Goal: Information Seeking & Learning: Find contact information

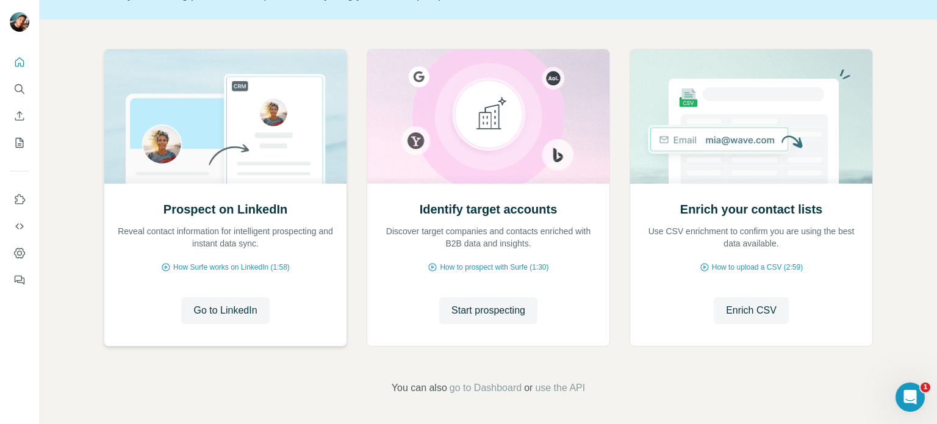
click at [228, 180] on img at bounding box center [225, 116] width 243 height 134
click at [501, 300] on button "Start prospecting" at bounding box center [488, 310] width 98 height 27
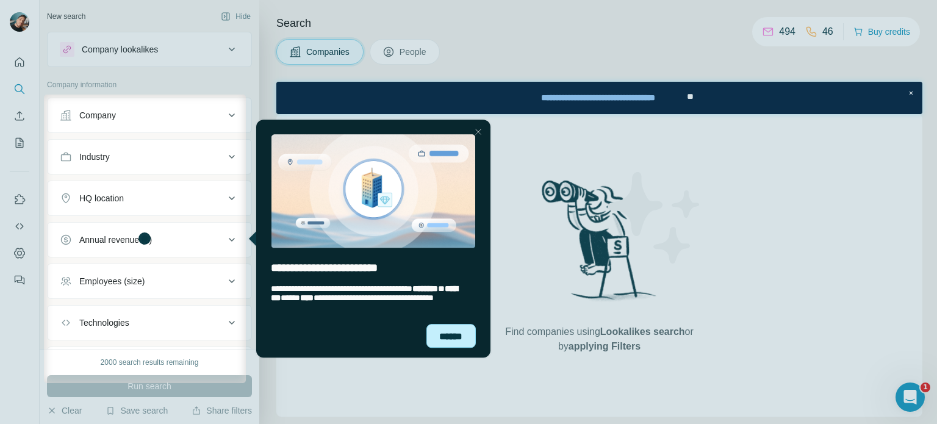
click at [456, 337] on div "******" at bounding box center [451, 336] width 50 height 24
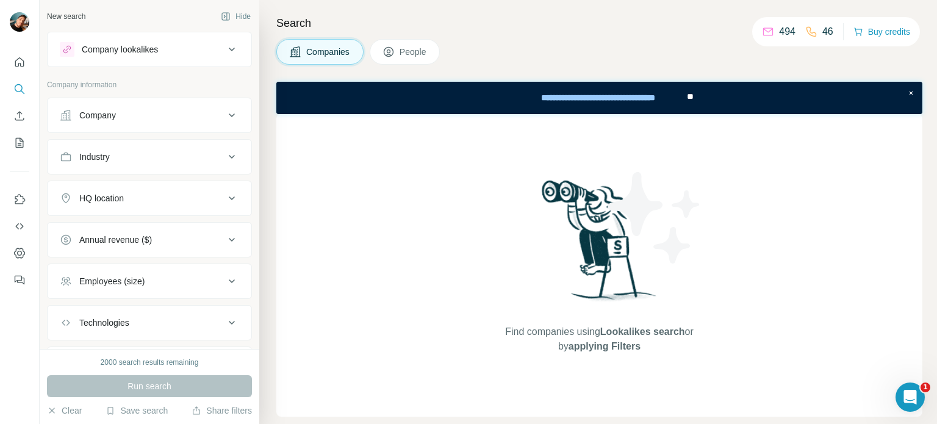
click at [229, 115] on icon at bounding box center [232, 115] width 6 height 4
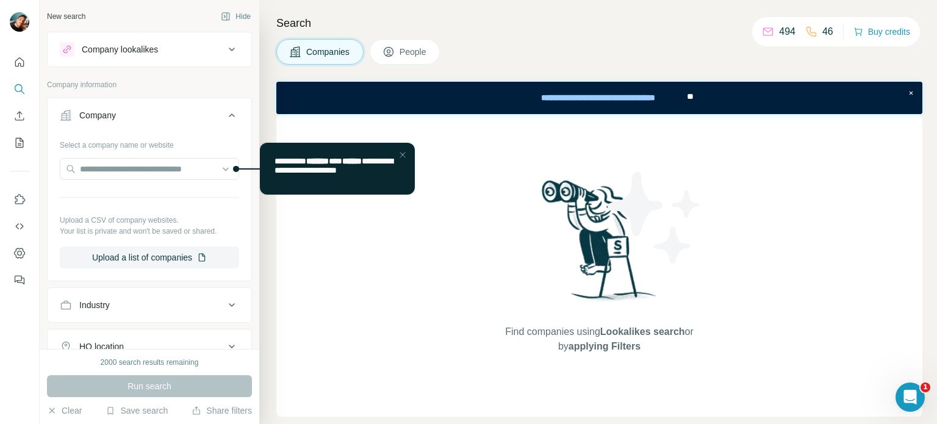
click at [229, 115] on icon at bounding box center [232, 115] width 6 height 4
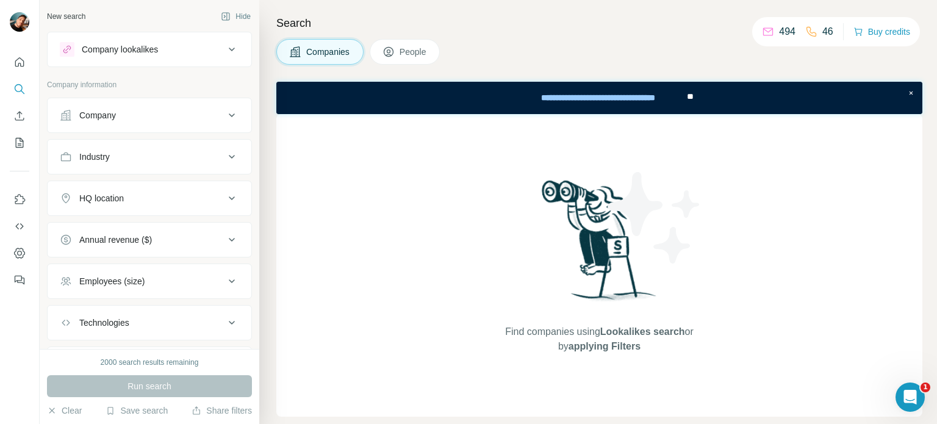
click at [229, 156] on icon at bounding box center [232, 157] width 6 height 4
click at [220, 185] on icon at bounding box center [226, 187] width 12 height 12
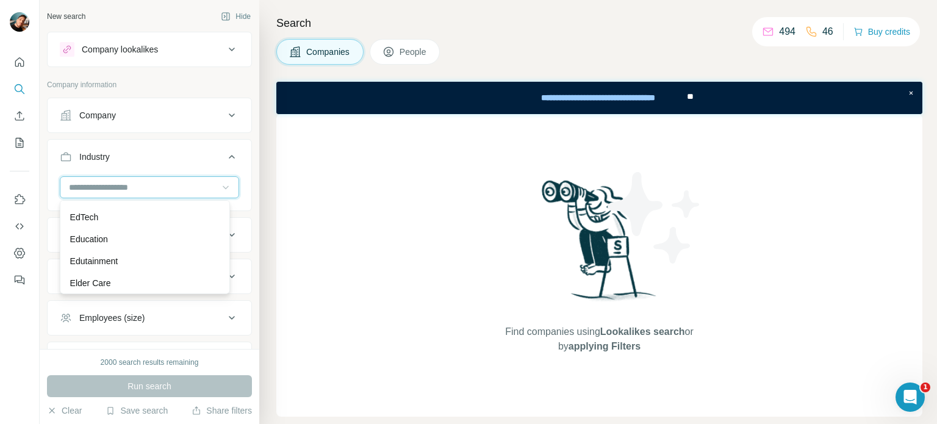
scroll to position [3927, 0]
click at [173, 242] on div "Education" at bounding box center [145, 238] width 164 height 22
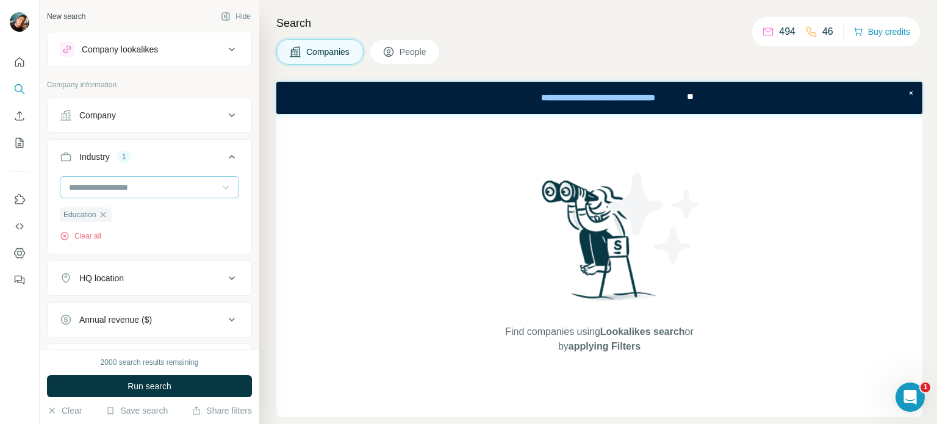
click at [157, 223] on div "Education Clear all" at bounding box center [149, 208] width 179 height 65
click at [162, 277] on div "HQ location" at bounding box center [142, 278] width 165 height 12
click at [153, 312] on input "text" at bounding box center [149, 309] width 179 height 22
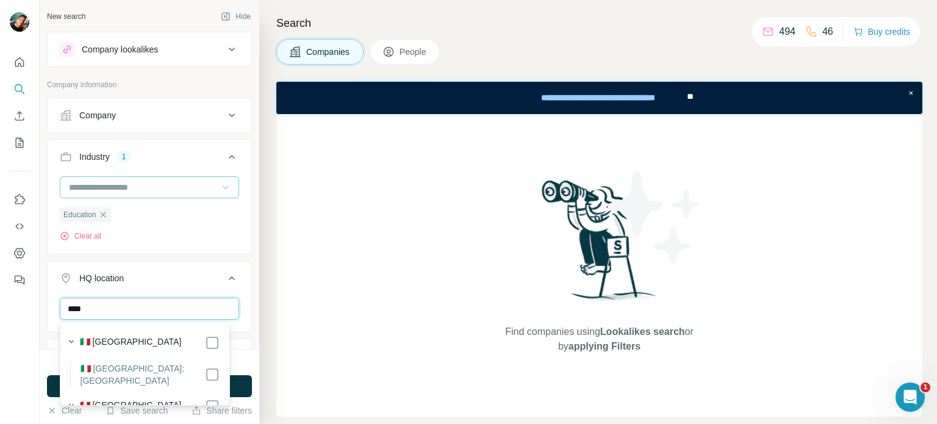
type input "****"
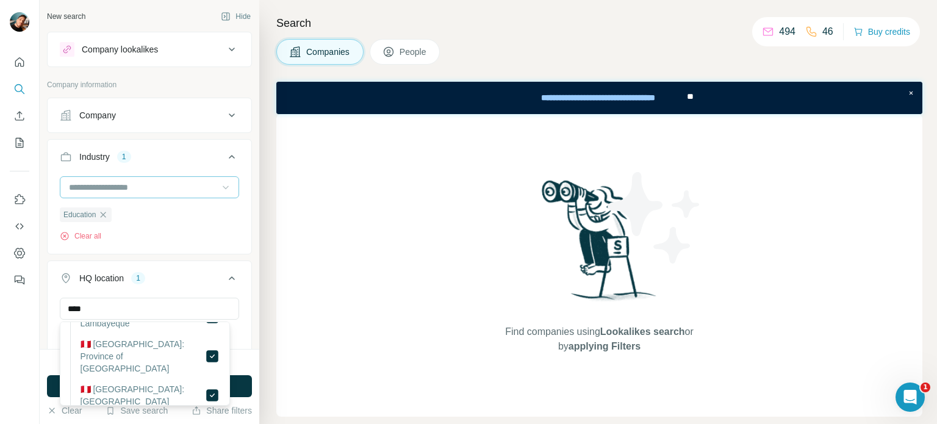
scroll to position [623, 0]
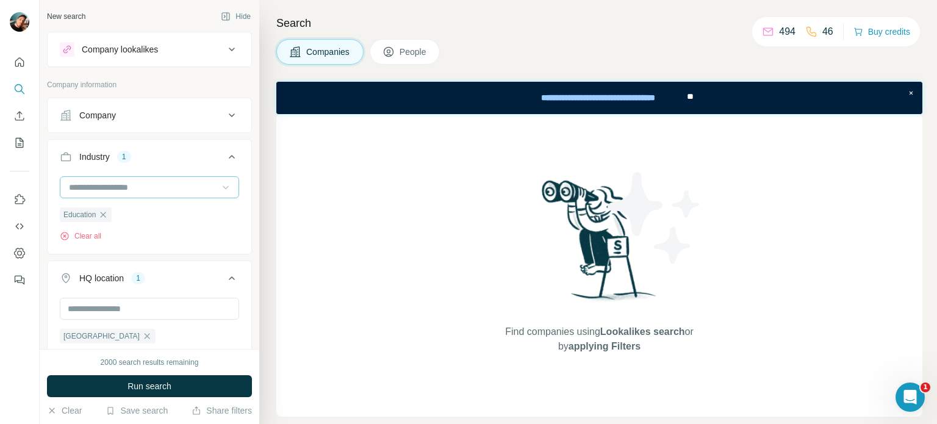
click at [224, 245] on div "Education Clear all" at bounding box center [150, 213] width 204 height 75
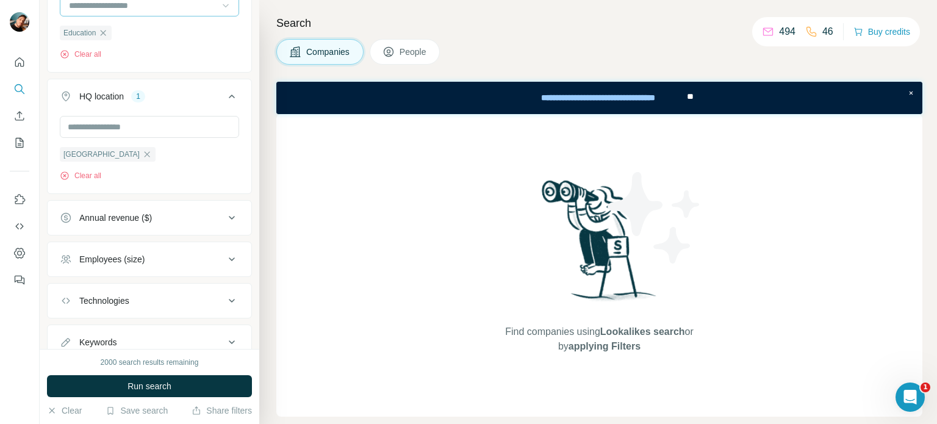
scroll to position [225, 0]
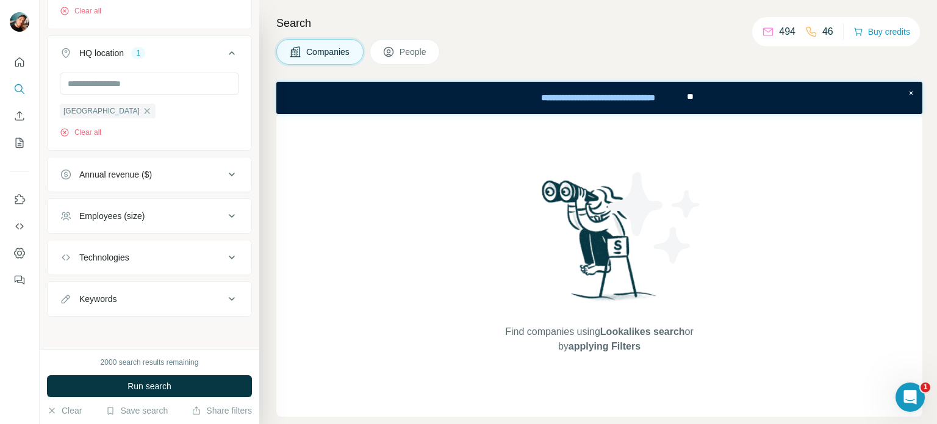
click at [186, 224] on button "Employees (size)" at bounding box center [150, 215] width 204 height 29
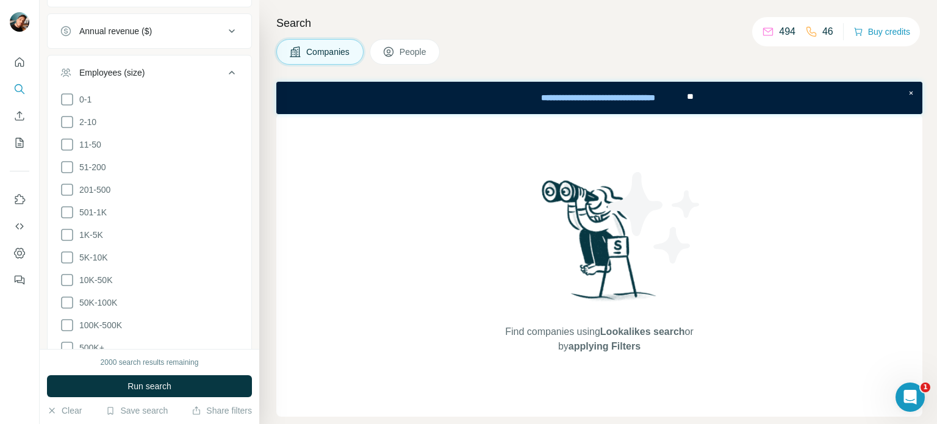
scroll to position [369, 0]
click at [68, 149] on icon at bounding box center [67, 144] width 15 height 15
click at [68, 166] on icon at bounding box center [67, 166] width 15 height 15
click at [61, 144] on icon at bounding box center [67, 144] width 12 height 12
click at [63, 144] on icon at bounding box center [67, 144] width 15 height 15
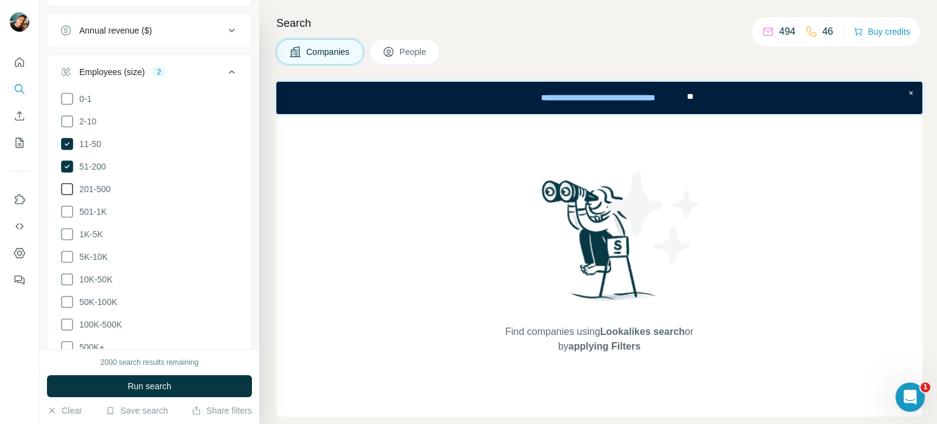
click at [68, 182] on icon at bounding box center [67, 189] width 15 height 15
click at [68, 210] on icon at bounding box center [67, 211] width 15 height 15
click at [66, 230] on icon at bounding box center [67, 234] width 15 height 15
click at [66, 251] on icon at bounding box center [67, 257] width 12 height 12
click at [232, 49] on ul "Company Industry 1 Education Clear all HQ location 1 [GEOGRAPHIC_DATA] Clear al…" at bounding box center [149, 99] width 205 height 740
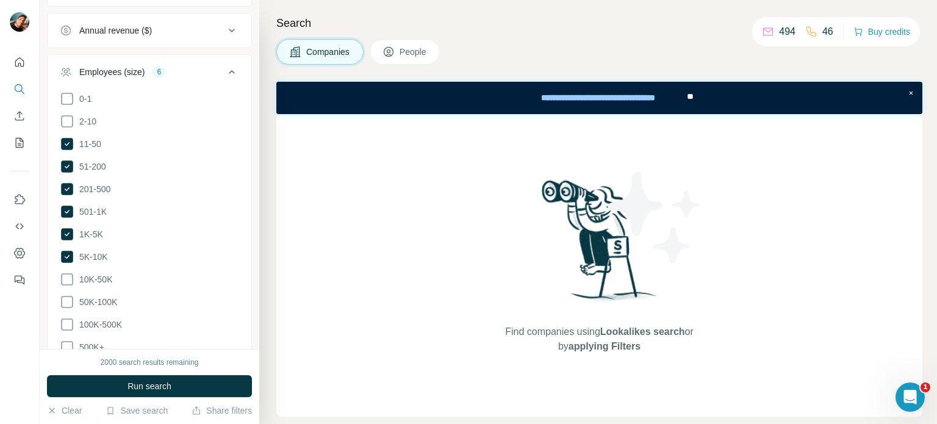
scroll to position [520, 0]
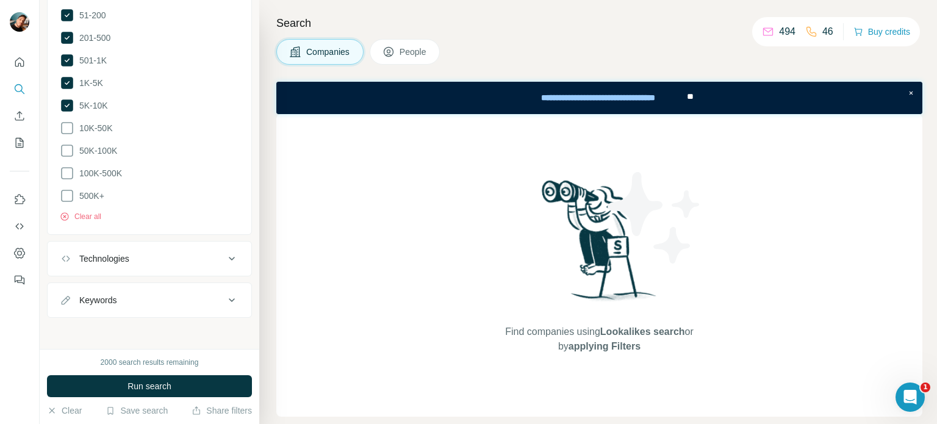
click at [145, 254] on div "Technologies" at bounding box center [142, 258] width 165 height 12
click at [140, 279] on input "text" at bounding box center [149, 289] width 179 height 22
click at [242, 231] on div "Employees (size) 6 0-1 2-10 11-50 [PHONE_NUMBER] 501-1K 1K-5K 5K-10K 10K-50K 50…" at bounding box center [149, 69] width 205 height 332
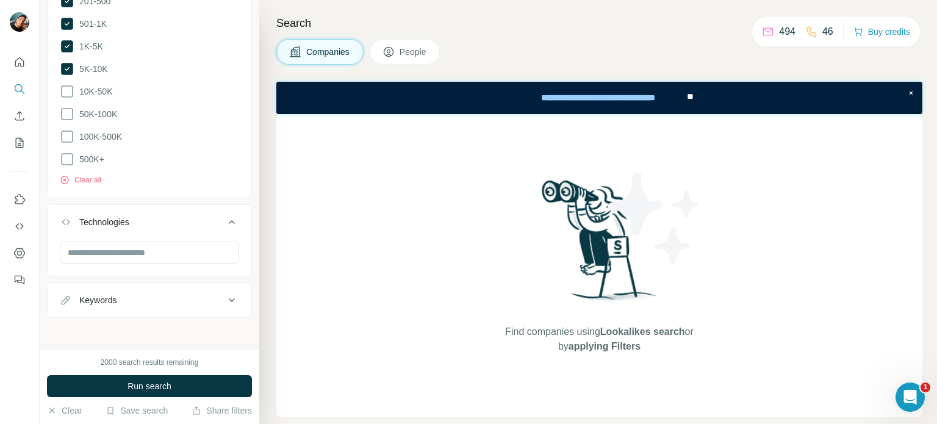
click at [198, 290] on button "Keywords" at bounding box center [150, 299] width 204 height 29
click at [168, 321] on input "text" at bounding box center [137, 331] width 155 height 22
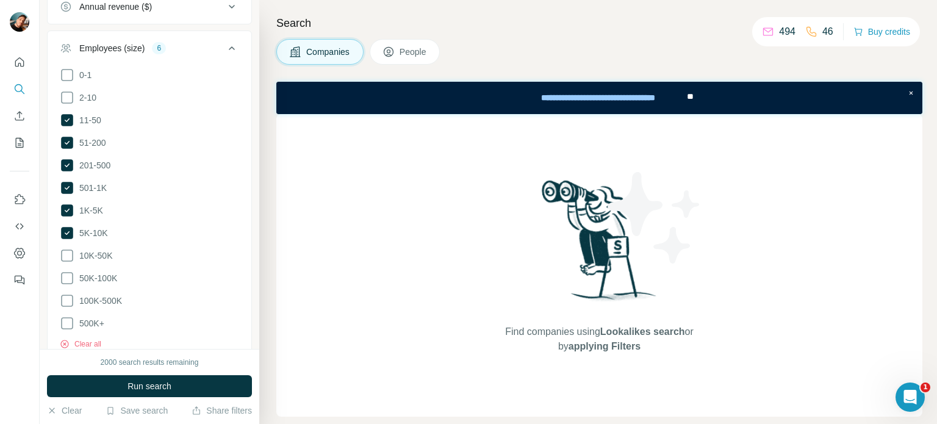
scroll to position [593, 0]
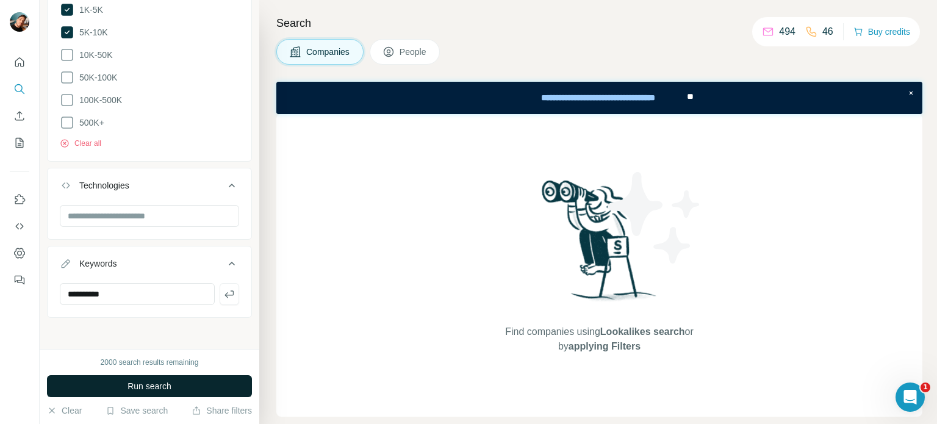
click at [180, 388] on button "Run search" at bounding box center [149, 386] width 205 height 22
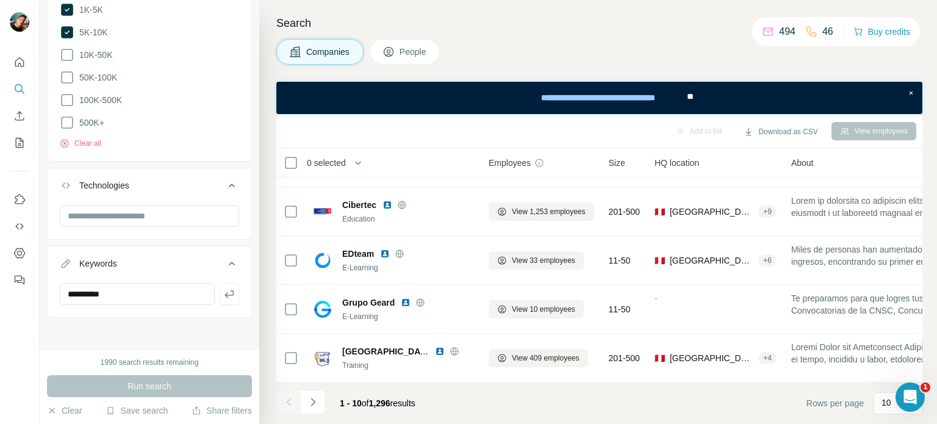
scroll to position [0, 0]
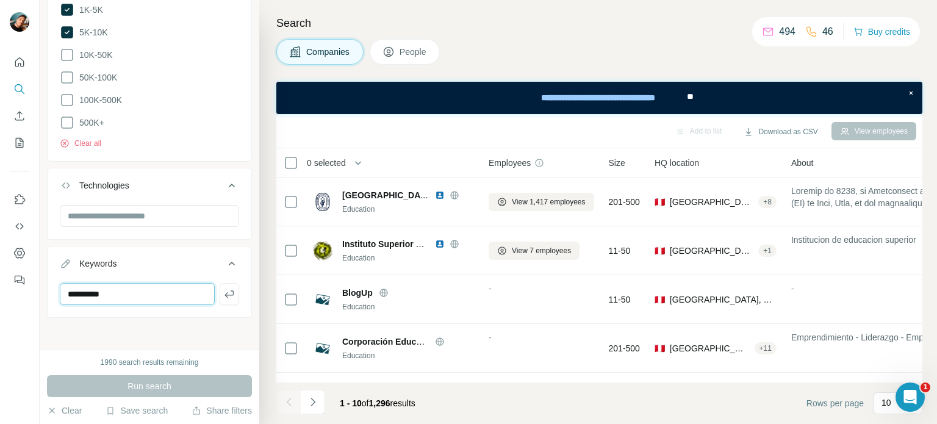
drag, startPoint x: 140, startPoint y: 295, endPoint x: 46, endPoint y: 304, distance: 93.8
click at [47, 304] on div "Keywords *********" at bounding box center [149, 282] width 205 height 72
type input "***"
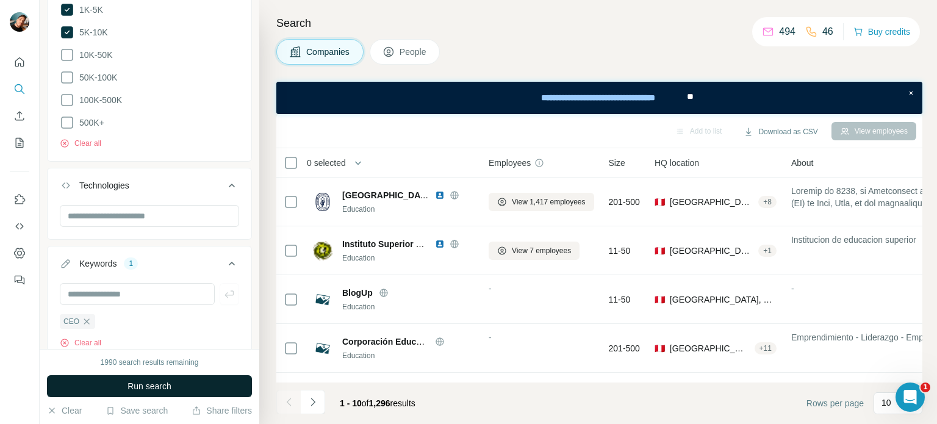
click at [146, 379] on button "Run search" at bounding box center [149, 386] width 205 height 22
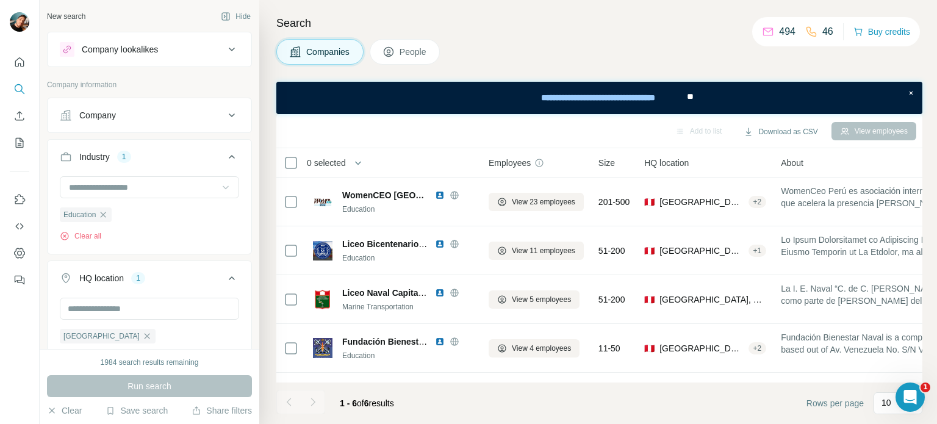
click at [417, 54] on span "People" at bounding box center [413, 52] width 28 height 12
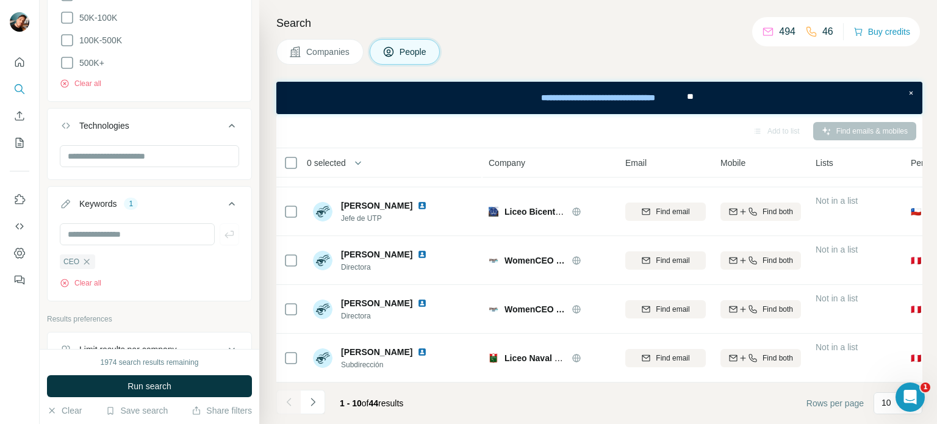
scroll to position [844, 0]
click at [183, 238] on input "text" at bounding box center [137, 234] width 155 height 22
click at [91, 258] on div "CEO" at bounding box center [77, 261] width 35 height 15
click at [90, 282] on button "Clear all" at bounding box center [80, 282] width 41 height 11
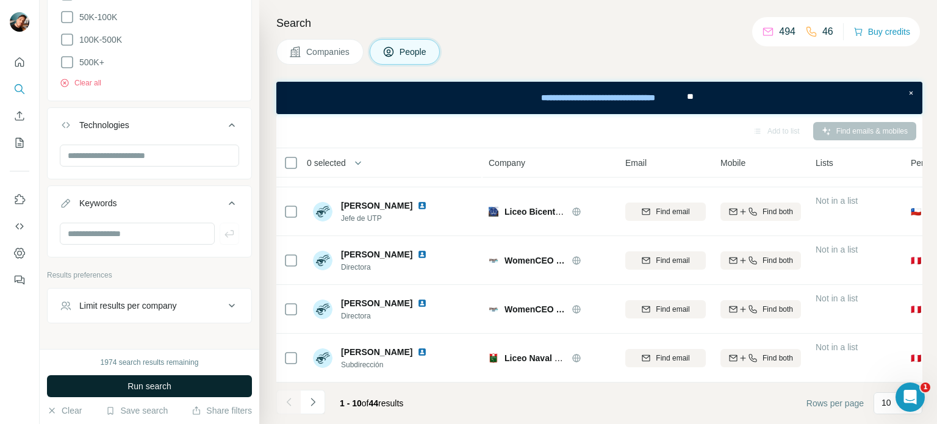
click at [161, 383] on span "Run search" at bounding box center [149, 386] width 44 height 12
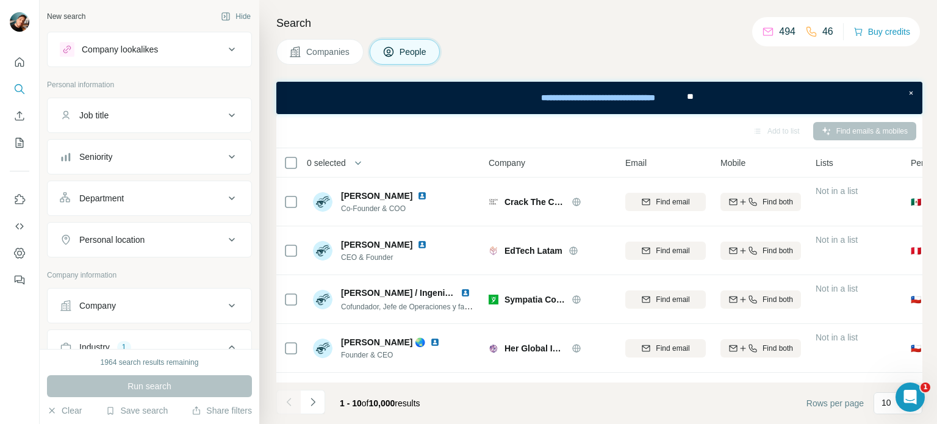
click at [224, 114] on icon at bounding box center [231, 115] width 15 height 15
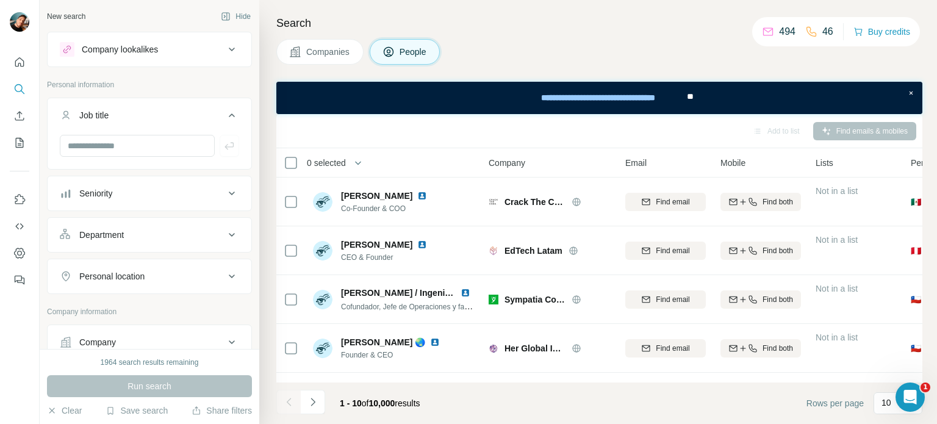
click at [224, 114] on icon at bounding box center [231, 115] width 15 height 15
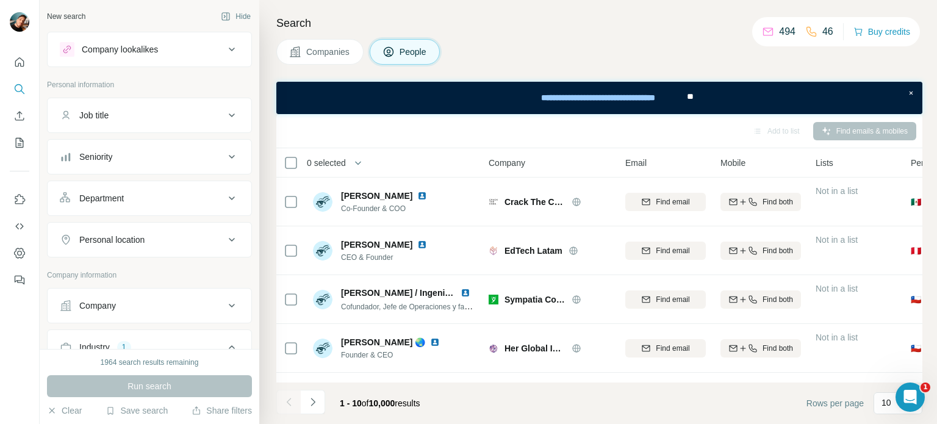
click at [224, 236] on icon at bounding box center [231, 239] width 15 height 15
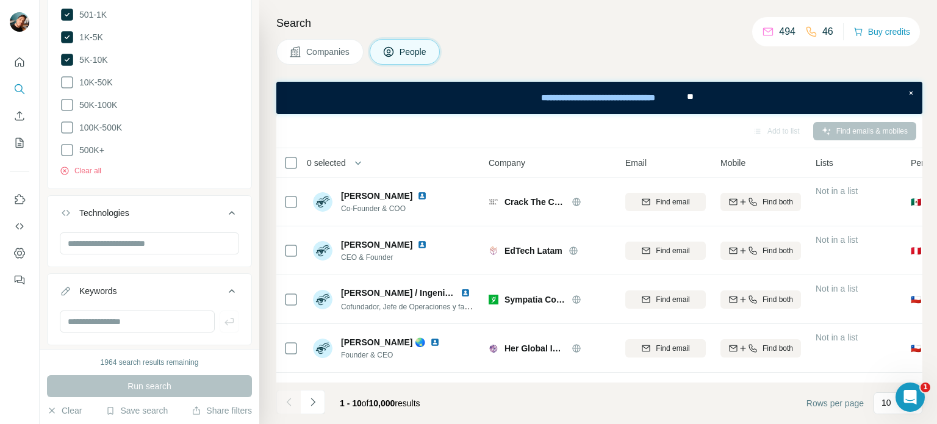
scroll to position [748, 0]
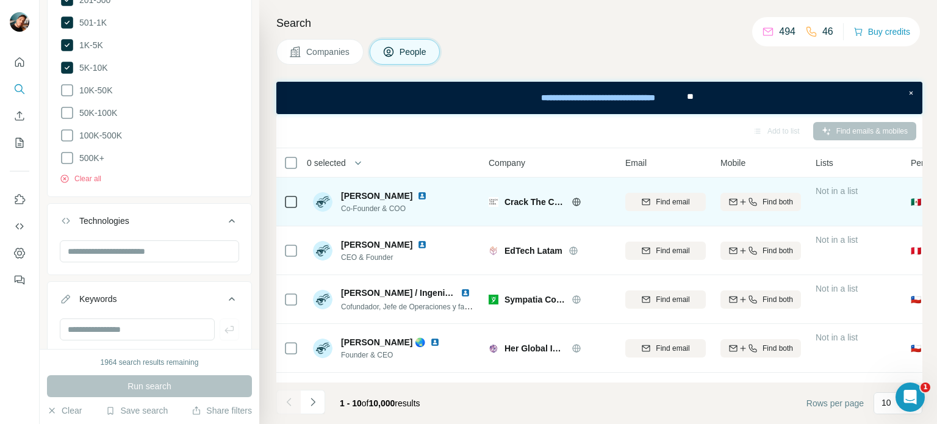
click at [427, 195] on img at bounding box center [422, 196] width 10 height 10
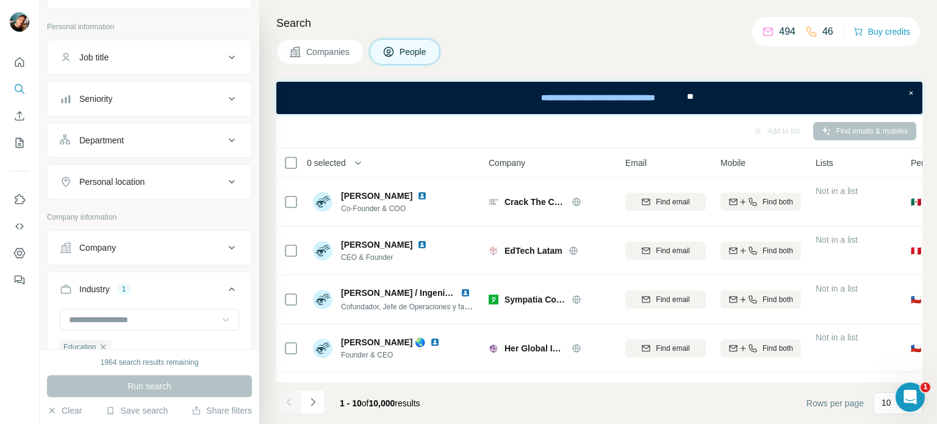
scroll to position [0, 0]
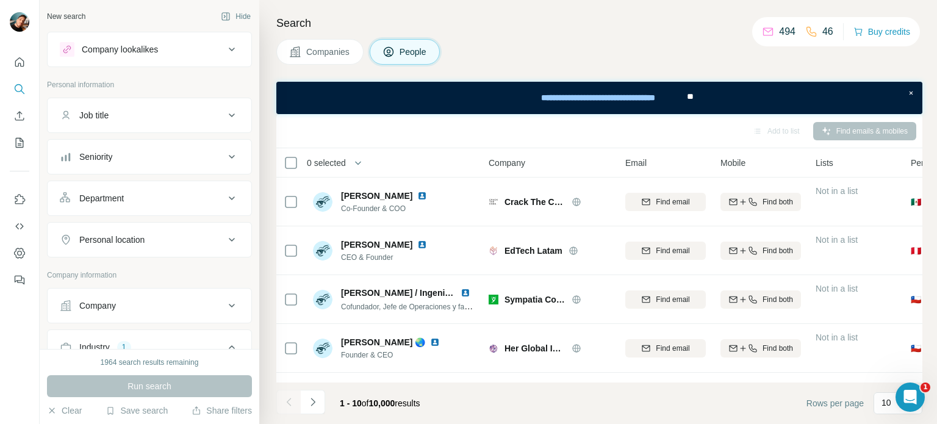
click at [229, 50] on icon at bounding box center [232, 50] width 6 height 4
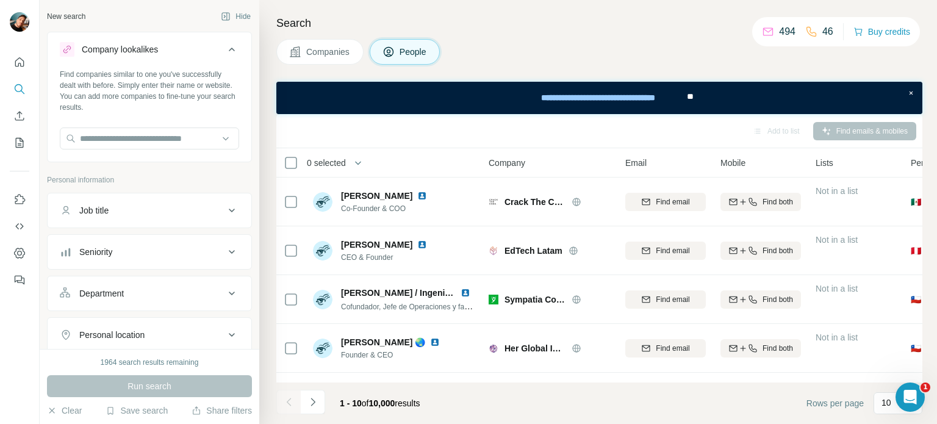
click at [224, 50] on icon at bounding box center [231, 49] width 15 height 15
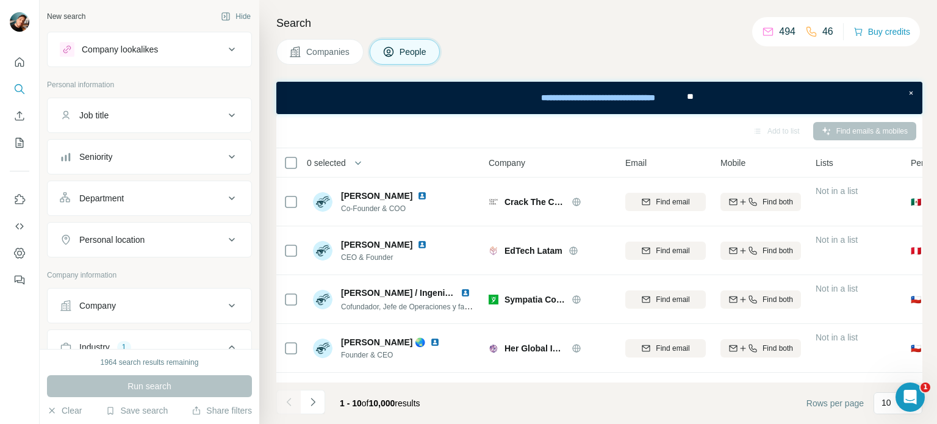
click at [489, 68] on div "Search Companies People Add to list Find emails & mobiles 0 selected People Com…" at bounding box center [598, 212] width 678 height 424
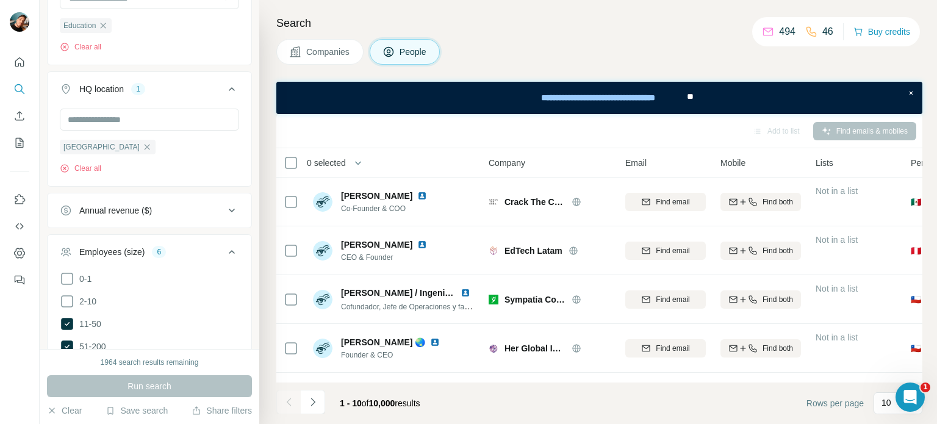
scroll to position [381, 0]
click at [68, 148] on span "[GEOGRAPHIC_DATA]" at bounding box center [101, 145] width 76 height 11
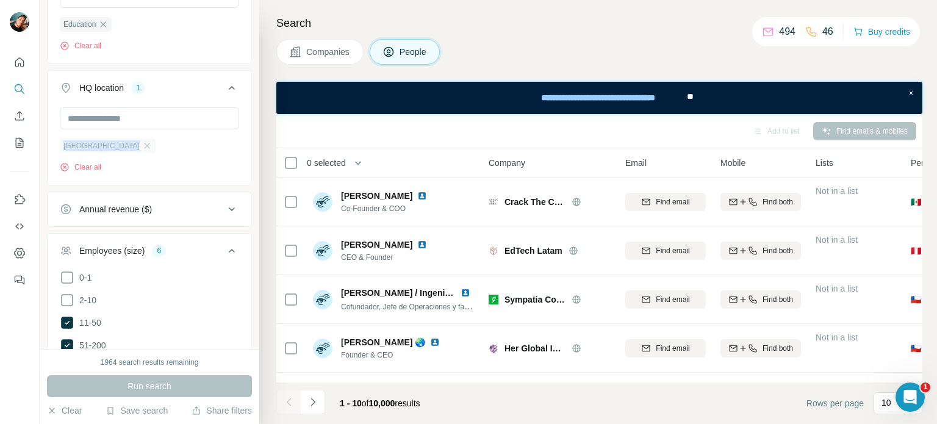
click at [68, 148] on span "[GEOGRAPHIC_DATA]" at bounding box center [101, 145] width 76 height 11
click at [173, 158] on div "Peru Clear all" at bounding box center [149, 139] width 179 height 65
click at [110, 85] on div "HQ location" at bounding box center [101, 88] width 45 height 12
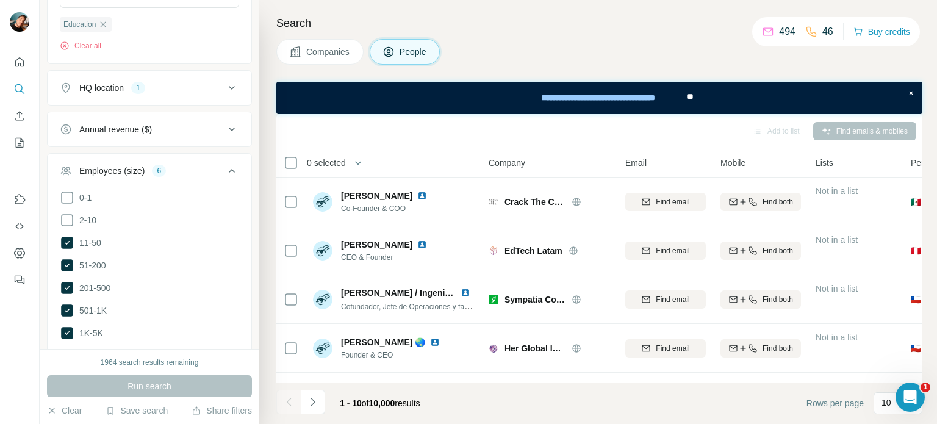
click at [110, 85] on div "HQ location" at bounding box center [101, 88] width 45 height 12
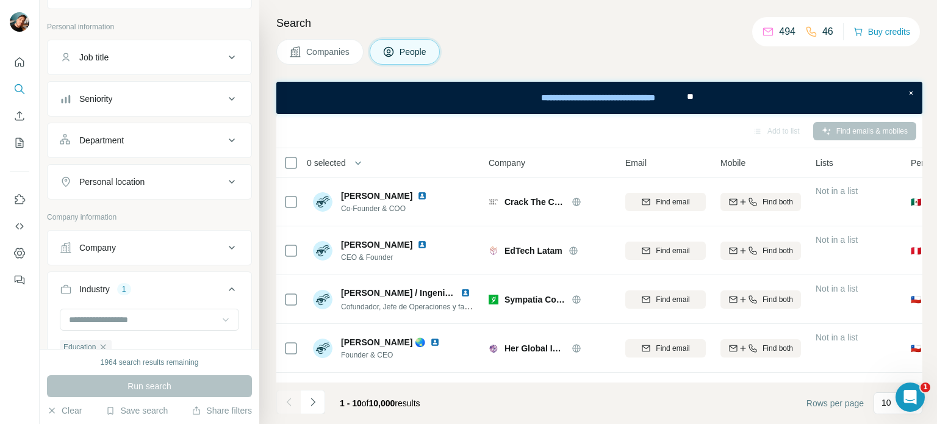
scroll to position [59, 0]
click at [160, 101] on div "Seniority" at bounding box center [142, 98] width 165 height 12
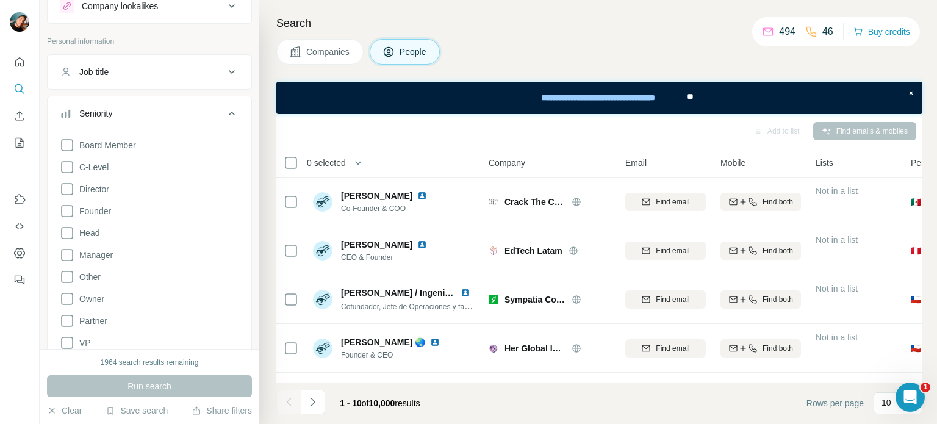
scroll to position [43, 0]
click at [224, 109] on icon at bounding box center [231, 114] width 15 height 15
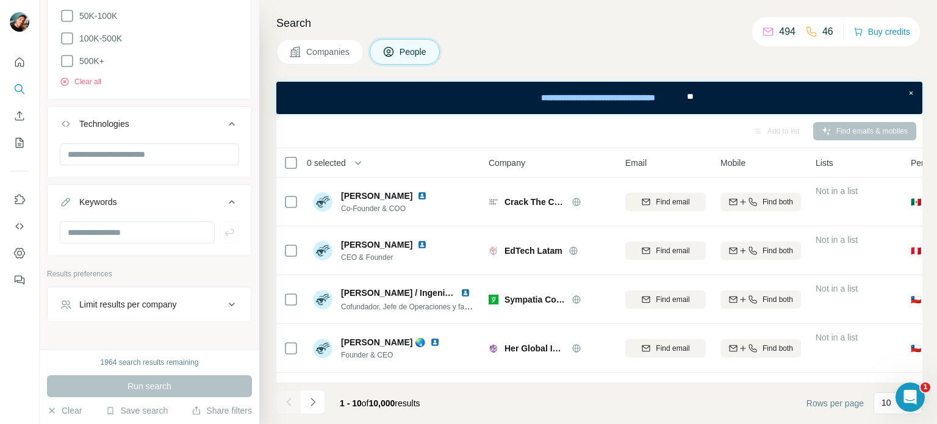
scroll to position [870, 0]
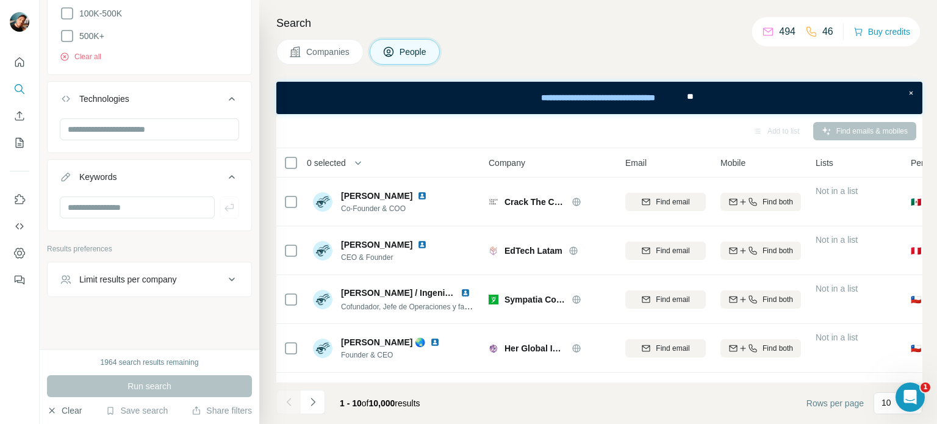
click at [76, 415] on button "Clear" at bounding box center [64, 410] width 35 height 12
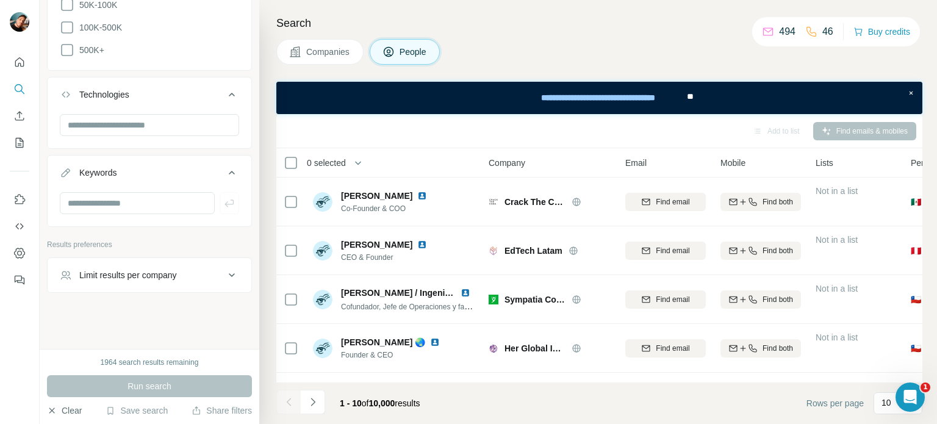
scroll to position [764, 0]
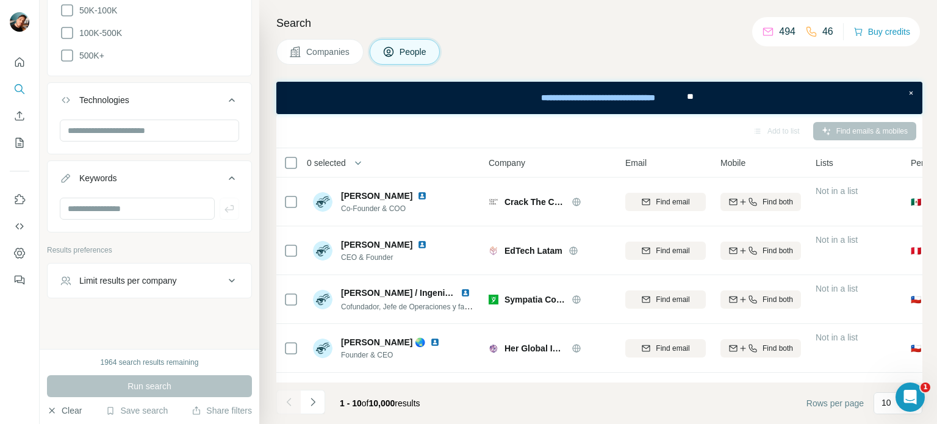
click at [76, 415] on button "Clear" at bounding box center [64, 410] width 35 height 12
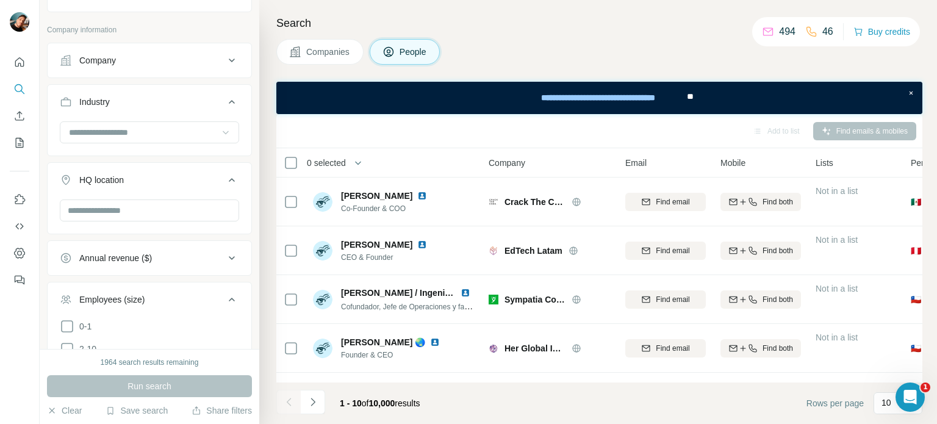
scroll to position [246, 0]
click at [88, 176] on div "HQ location" at bounding box center [101, 179] width 45 height 12
click at [199, 199] on input "text" at bounding box center [149, 210] width 179 height 22
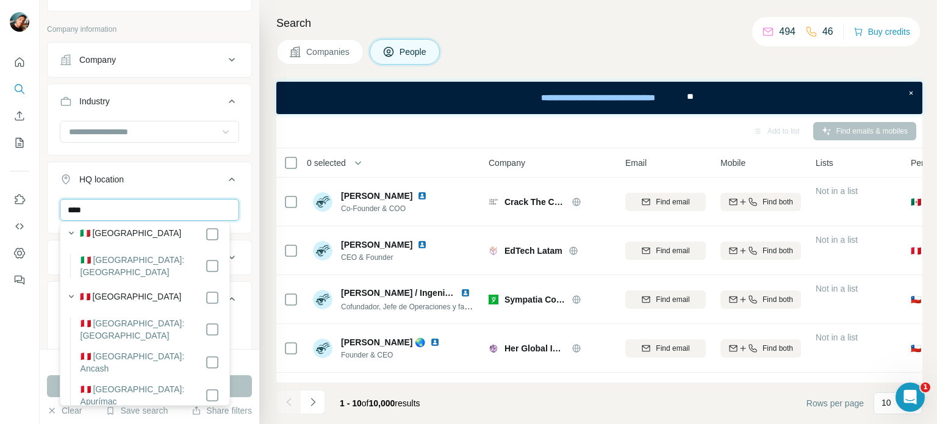
scroll to position [0, 0]
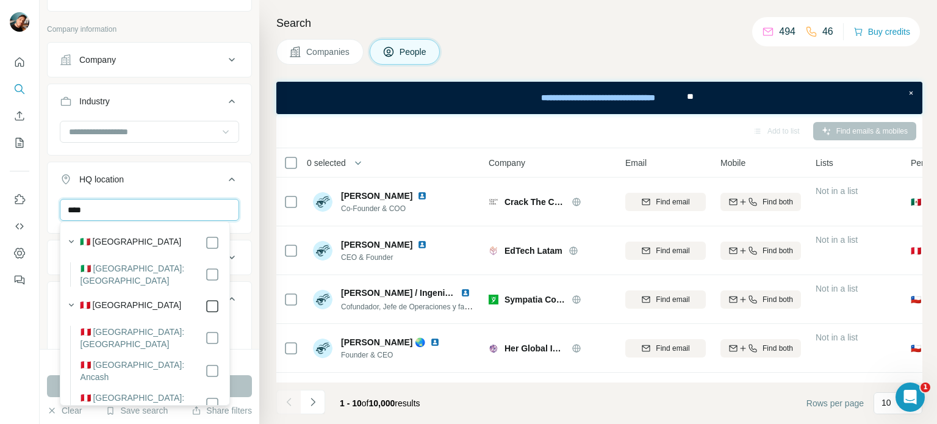
type input "****"
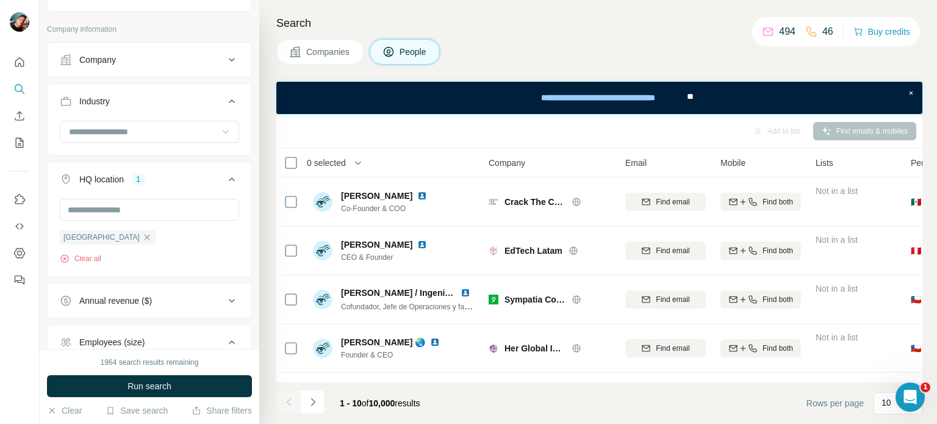
click at [238, 199] on div "Peru Clear all" at bounding box center [150, 236] width 204 height 75
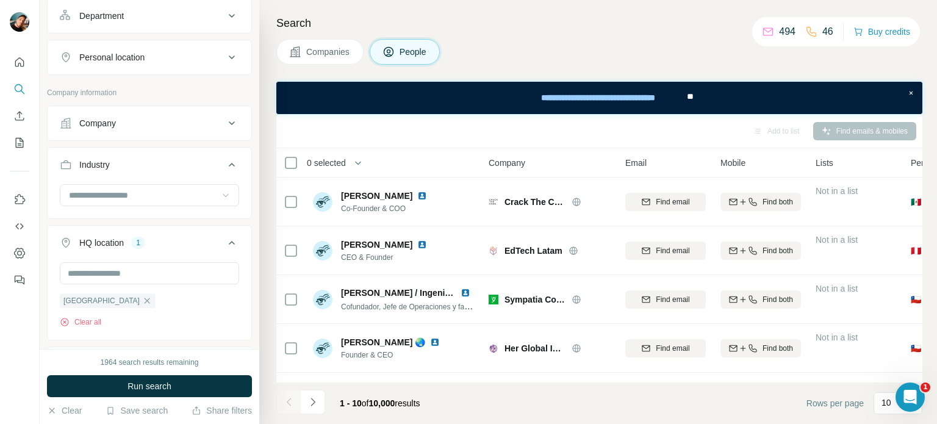
scroll to position [158, 0]
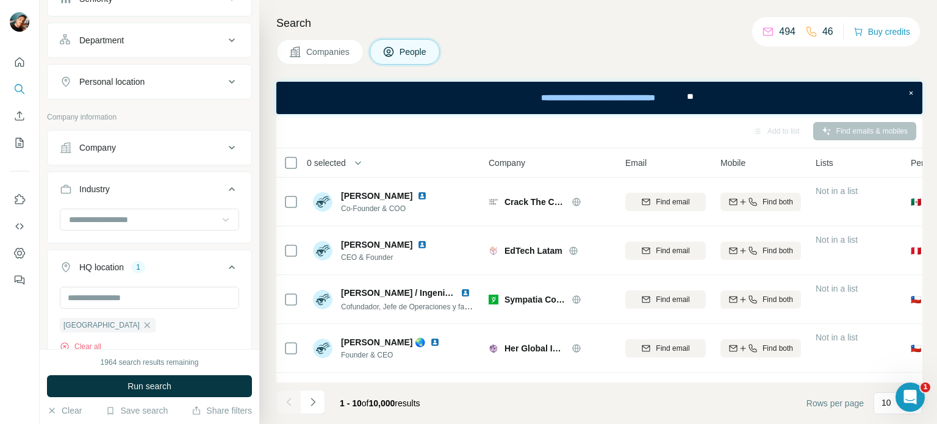
click at [220, 219] on icon at bounding box center [226, 219] width 12 height 12
click at [118, 273] on div "Education" at bounding box center [145, 270] width 164 height 22
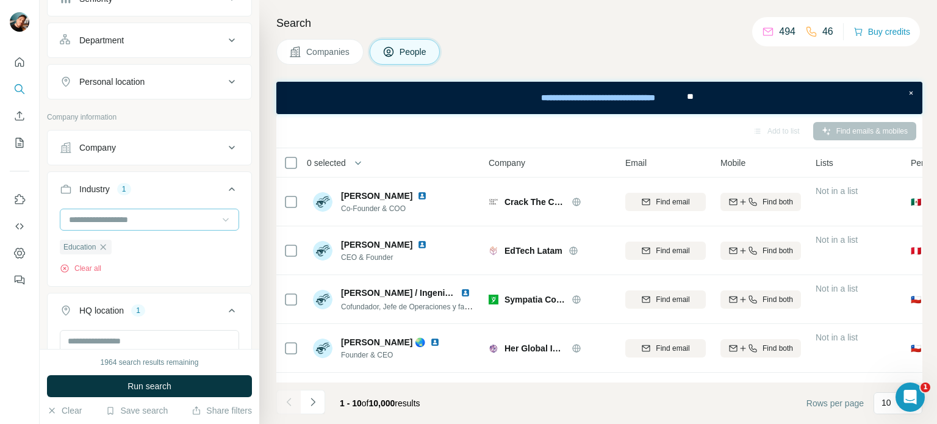
click at [156, 221] on input at bounding box center [143, 219] width 151 height 13
type input "***"
click at [141, 237] on div "B2B" at bounding box center [145, 245] width 164 height 22
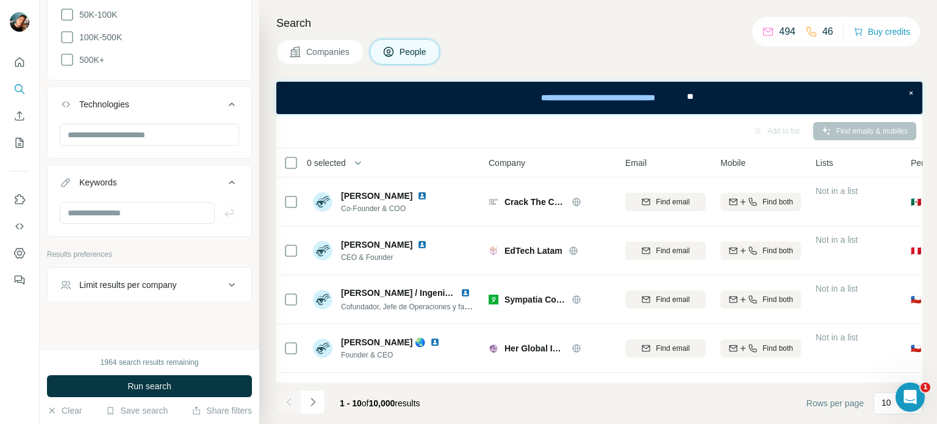
scroll to position [848, 0]
click at [144, 203] on input "text" at bounding box center [137, 212] width 155 height 22
type input "*"
click at [156, 374] on div "1964 search results remaining Run search Clear Save search Share filters" at bounding box center [150, 386] width 220 height 75
click at [154, 382] on span "Run search" at bounding box center [149, 386] width 44 height 12
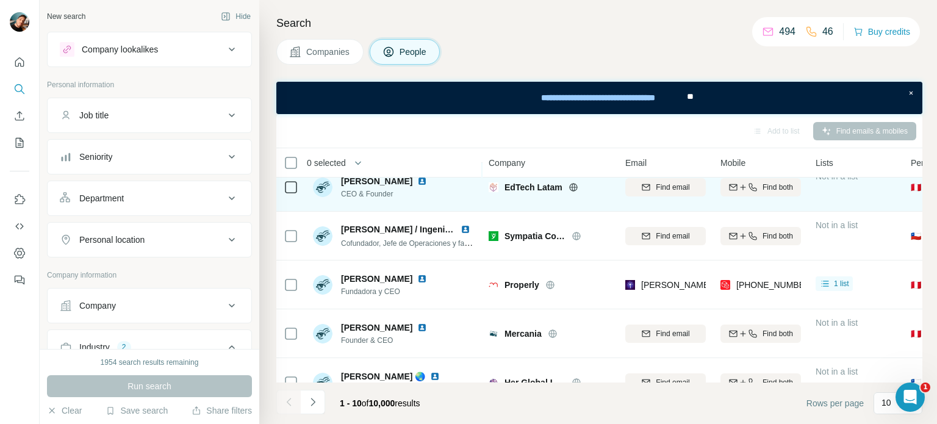
scroll to position [65, 0]
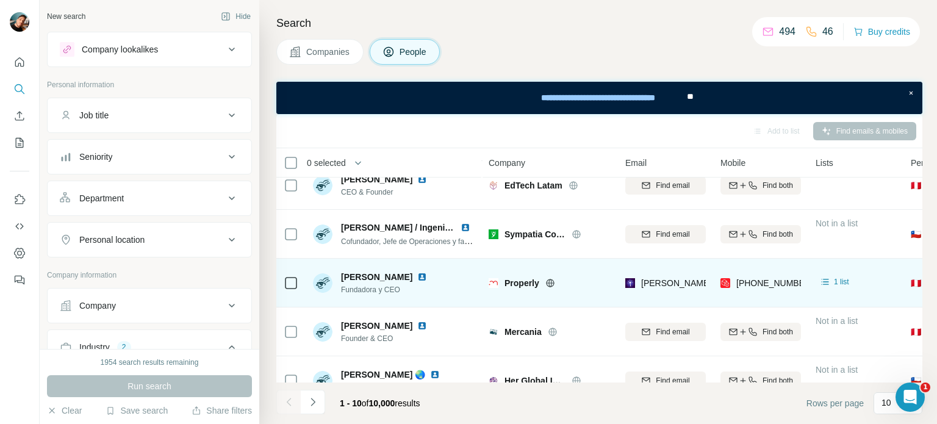
click at [518, 281] on span "Properly" at bounding box center [521, 283] width 35 height 12
drag, startPoint x: 381, startPoint y: 273, endPoint x: 446, endPoint y: 276, distance: 65.9
click at [432, 276] on div "[PERSON_NAME]" at bounding box center [386, 277] width 91 height 12
click at [427, 276] on img at bounding box center [422, 277] width 10 height 10
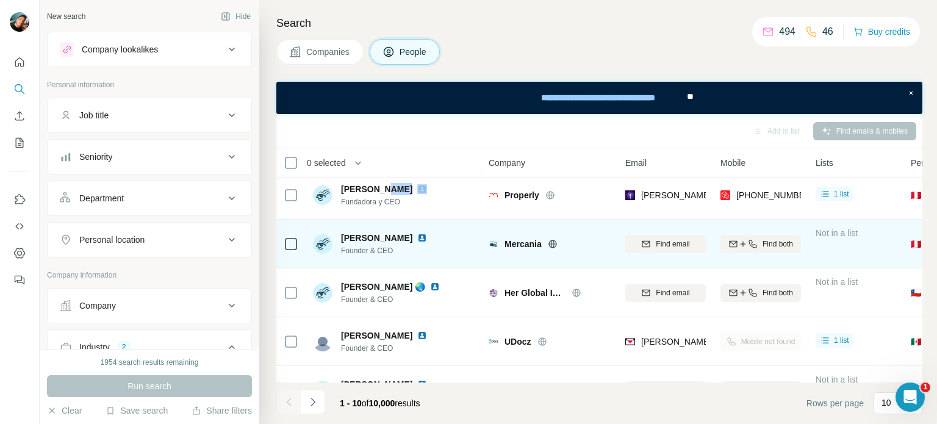
scroll to position [0, 0]
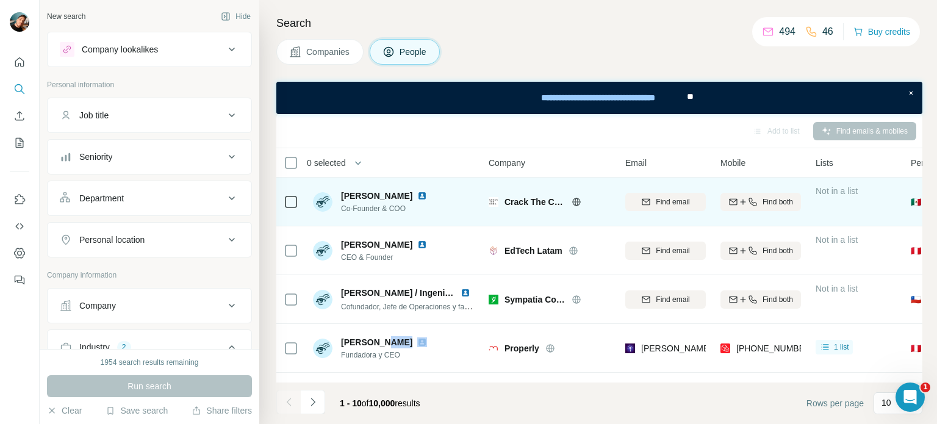
click at [427, 195] on img at bounding box center [422, 196] width 10 height 10
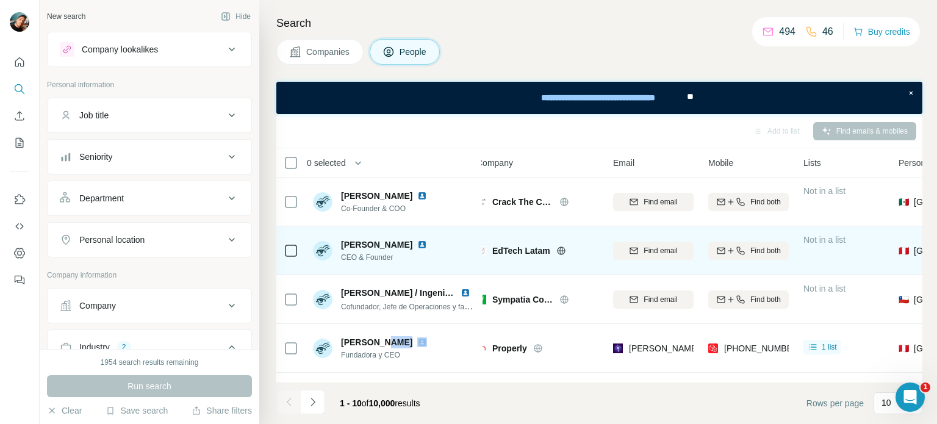
click at [427, 240] on img at bounding box center [422, 245] width 10 height 10
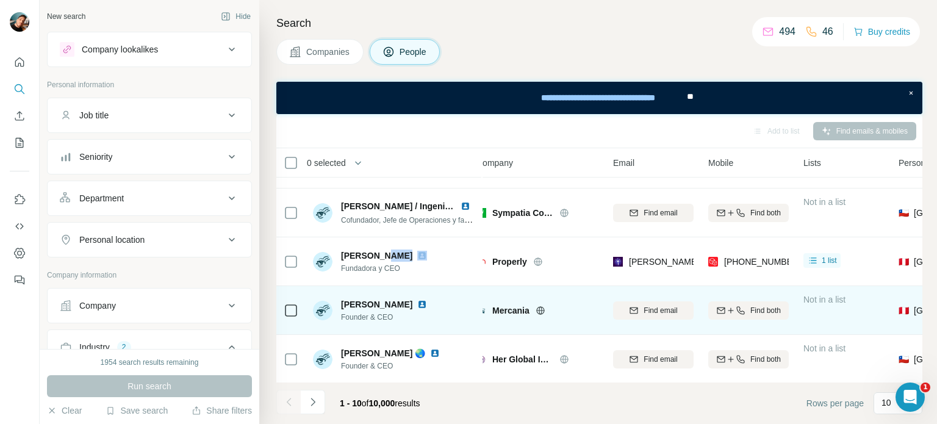
scroll to position [145, 12]
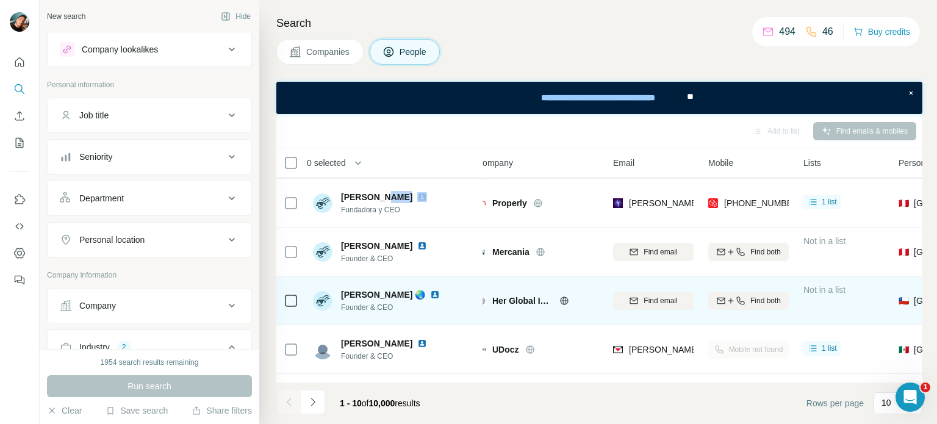
click at [430, 293] on img at bounding box center [435, 295] width 10 height 10
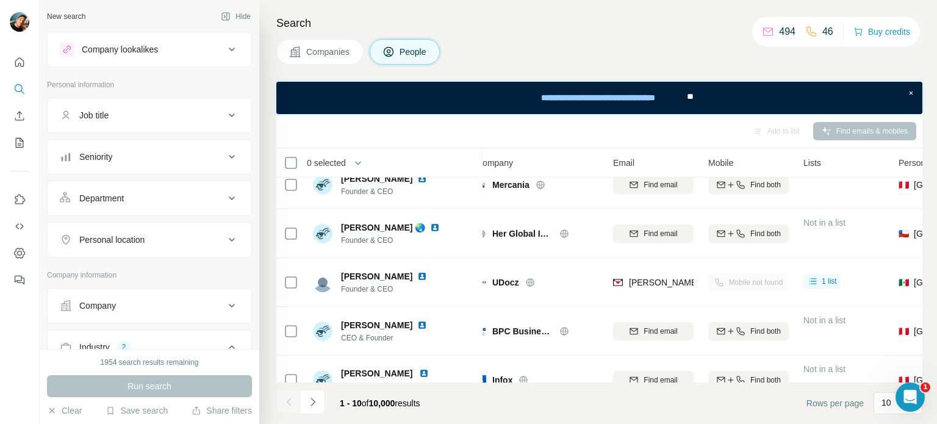
scroll to position [215, 12]
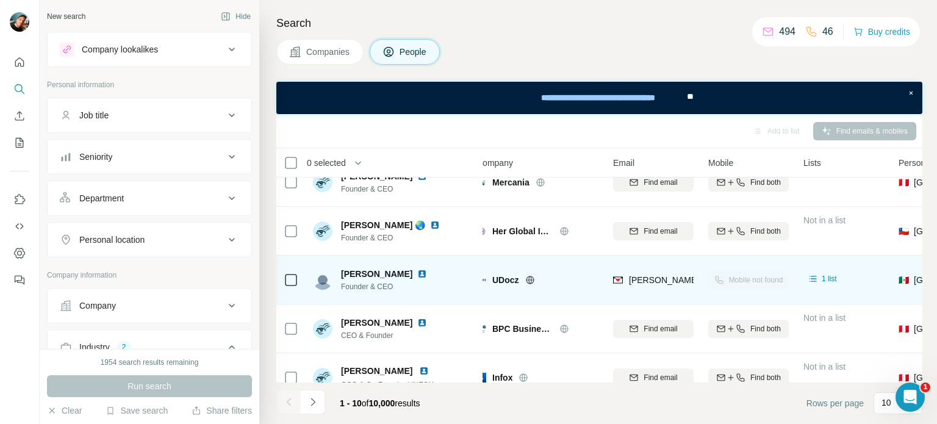
click at [417, 274] on img at bounding box center [422, 274] width 10 height 10
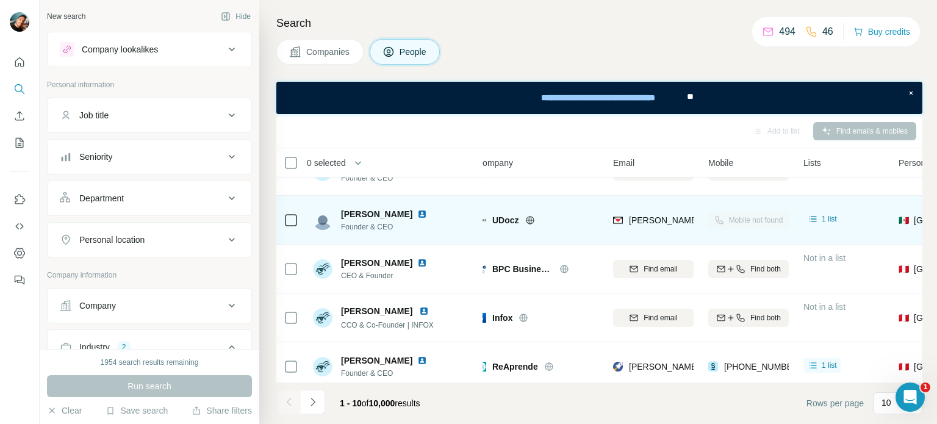
scroll to position [280, 12]
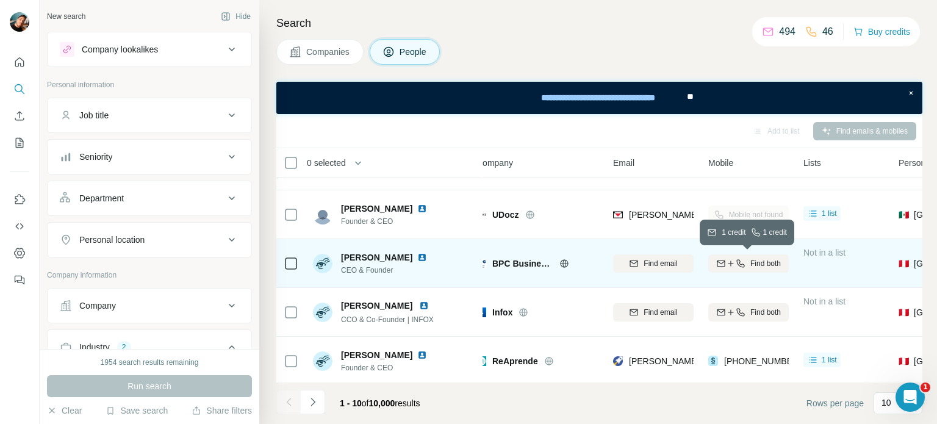
click at [728, 260] on icon "button" at bounding box center [731, 264] width 10 height 10
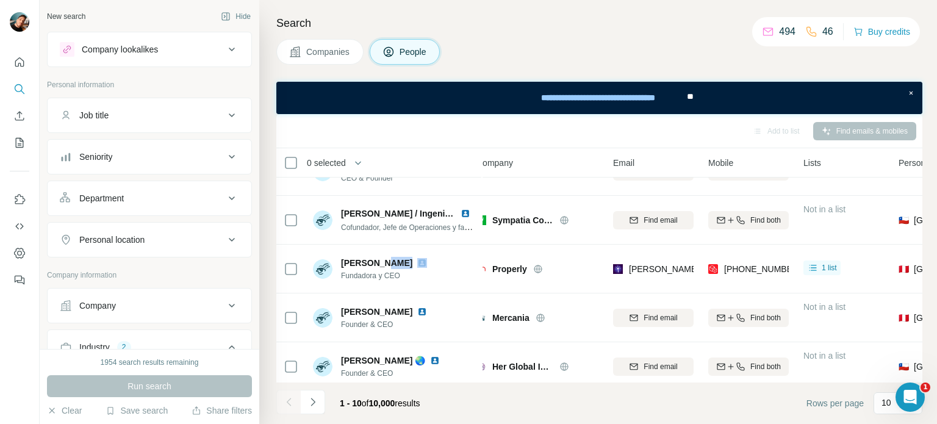
scroll to position [0, 12]
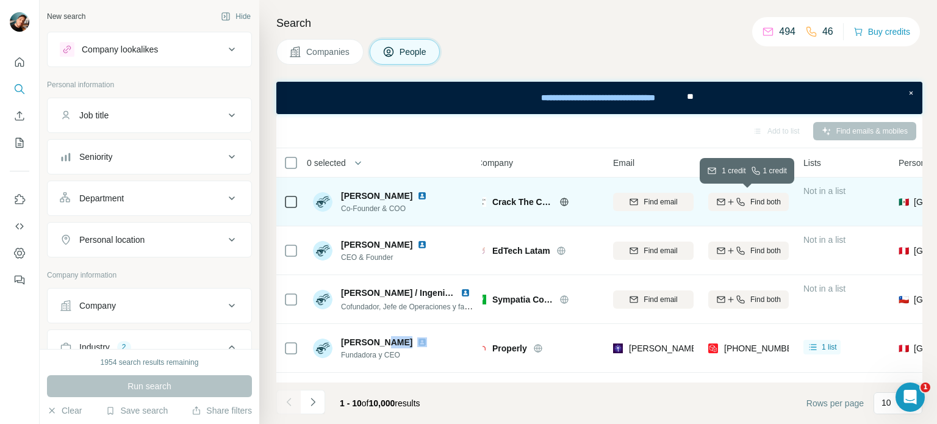
click at [733, 198] on icon "button" at bounding box center [731, 202] width 10 height 10
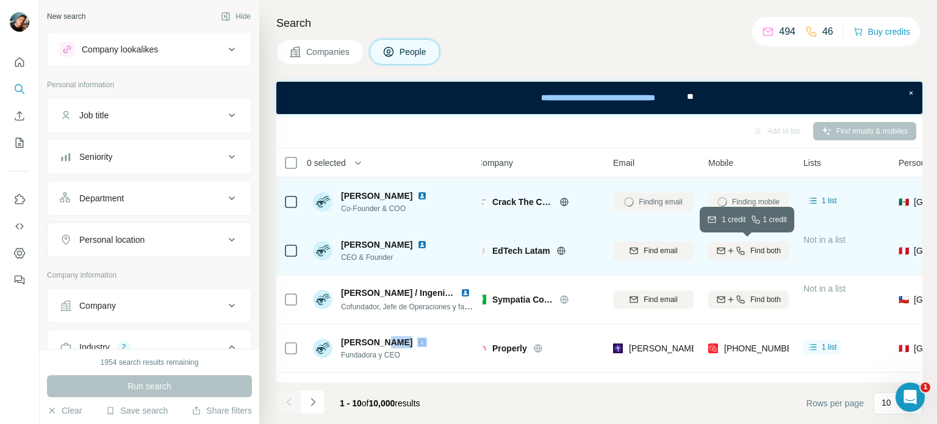
click at [735, 249] on icon "button" at bounding box center [740, 251] width 10 height 10
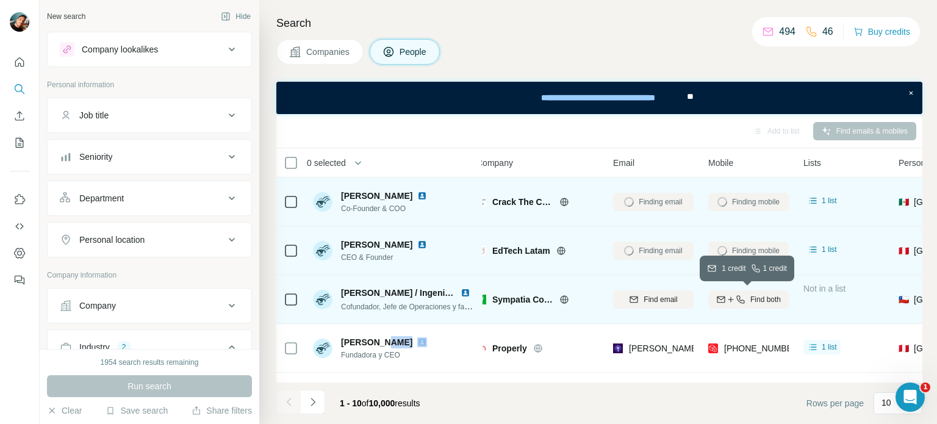
click at [732, 305] on button "Find both" at bounding box center [748, 299] width 81 height 18
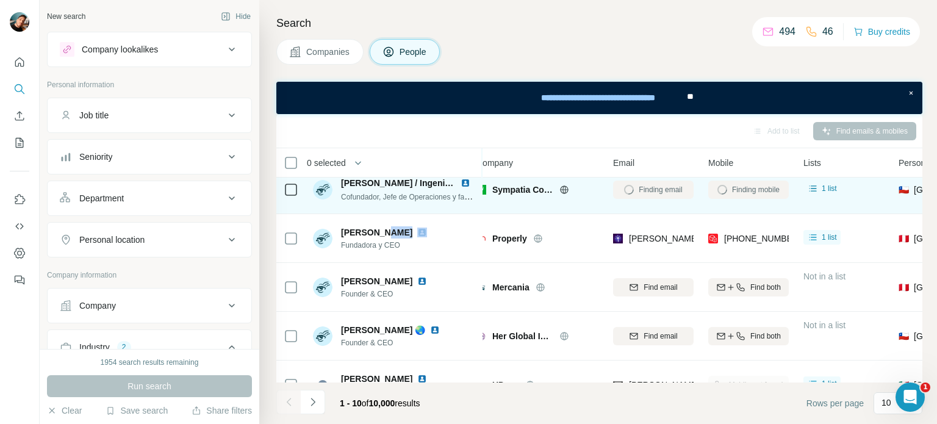
scroll to position [120, 12]
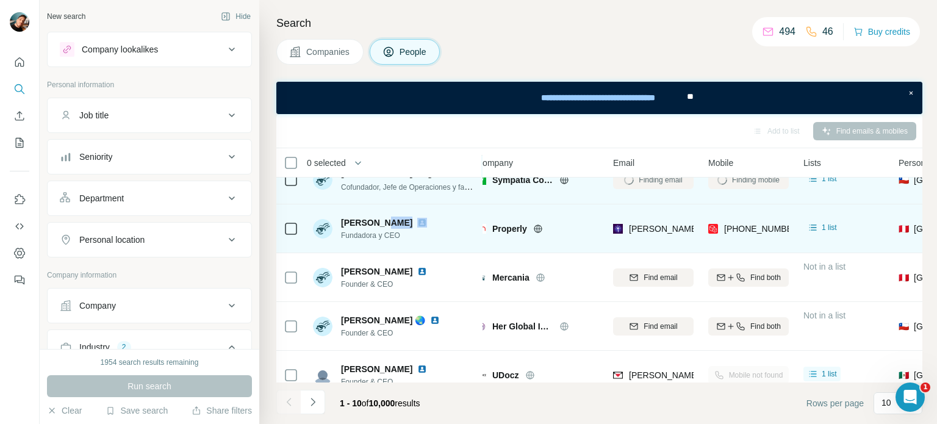
click at [427, 219] on img at bounding box center [422, 223] width 10 height 10
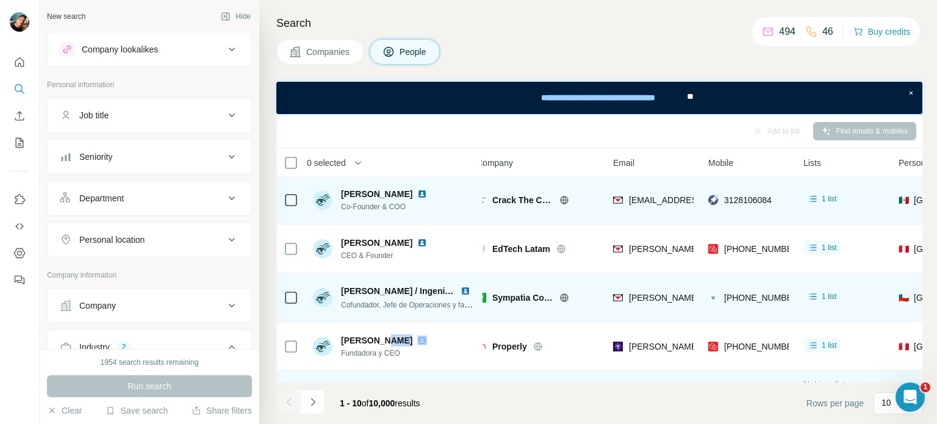
scroll to position [0, 12]
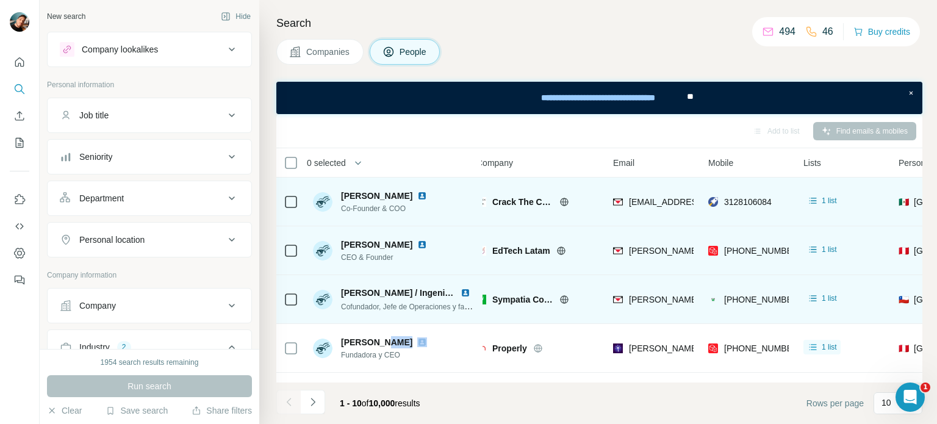
click at [427, 245] on img at bounding box center [422, 245] width 10 height 10
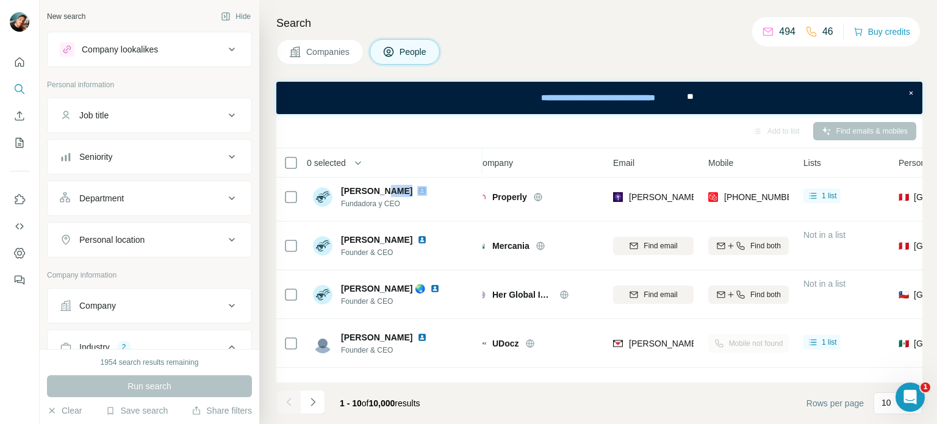
scroll to position [161, 12]
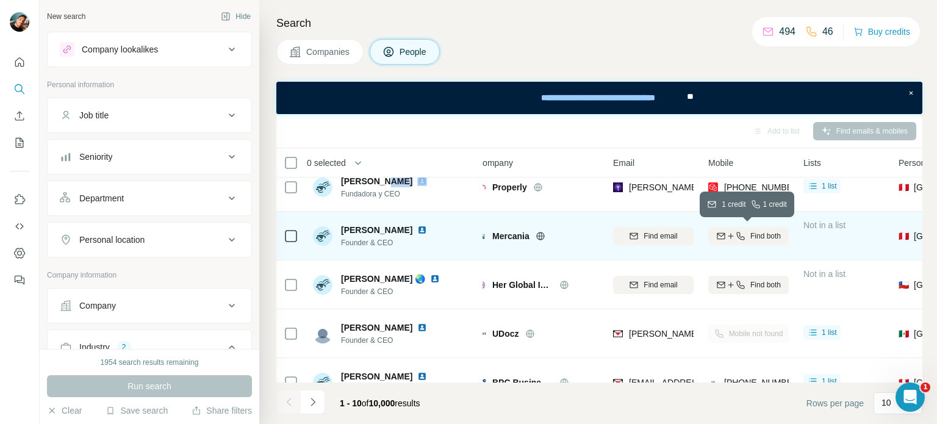
click at [744, 234] on div "Find both" at bounding box center [748, 236] width 81 height 11
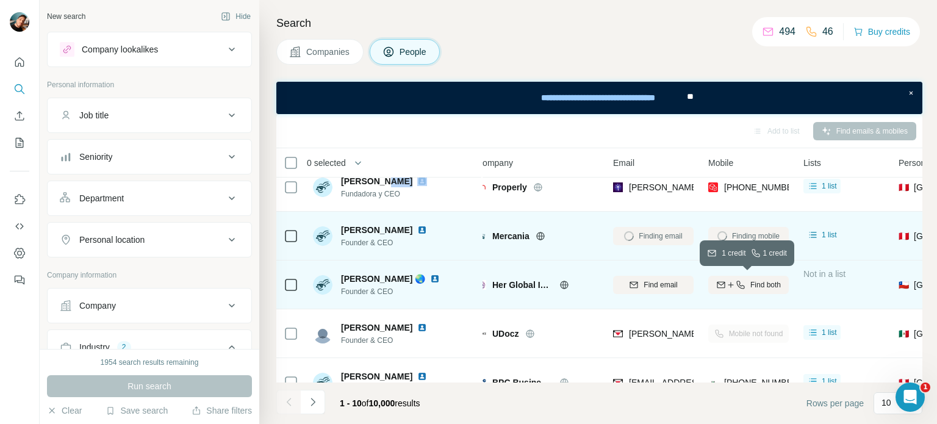
click at [750, 285] on span "Find both" at bounding box center [765, 284] width 30 height 11
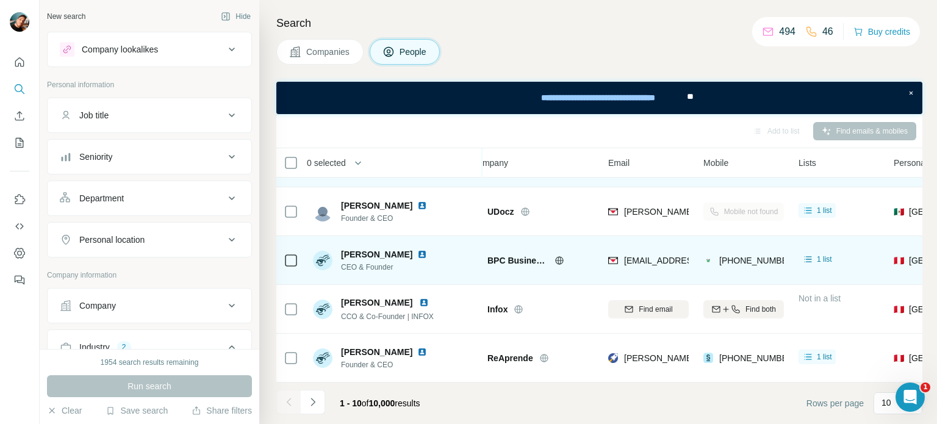
scroll to position [288, 17]
click at [427, 249] on img at bounding box center [422, 254] width 10 height 10
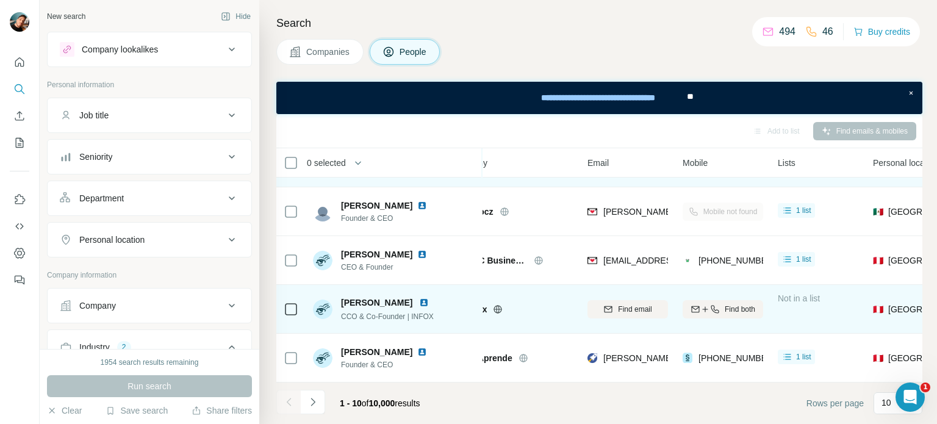
scroll to position [288, 57]
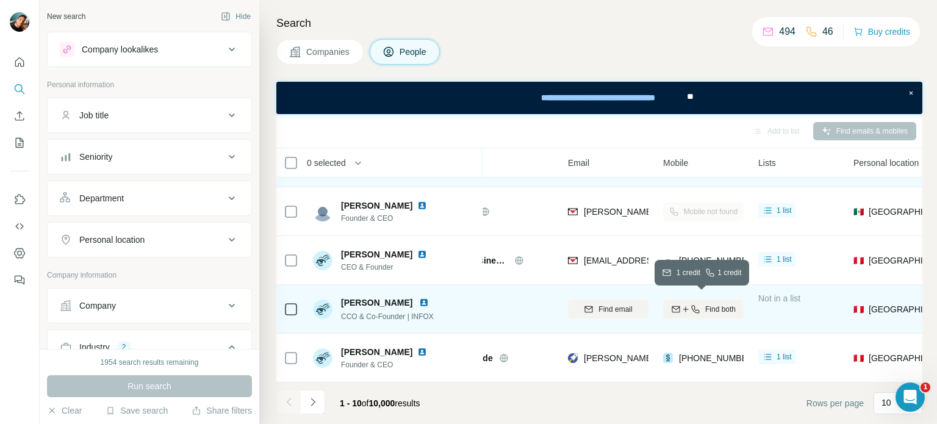
click at [693, 307] on icon "button" at bounding box center [695, 309] width 10 height 10
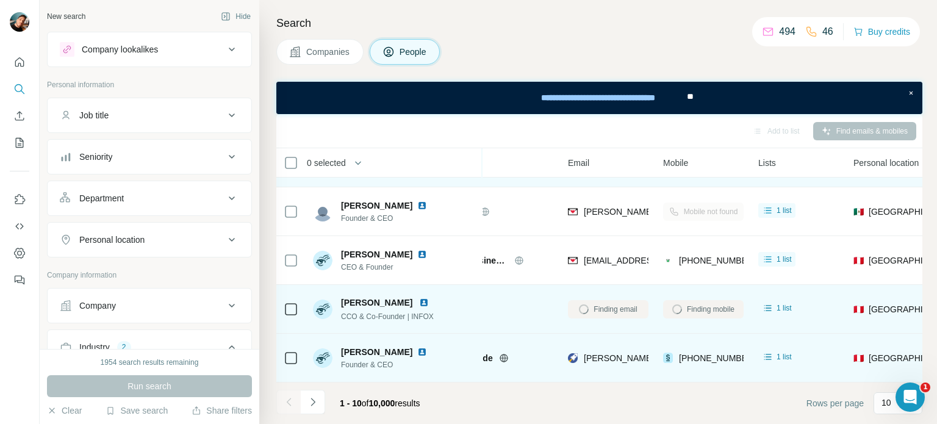
click at [417, 348] on img at bounding box center [422, 352] width 10 height 10
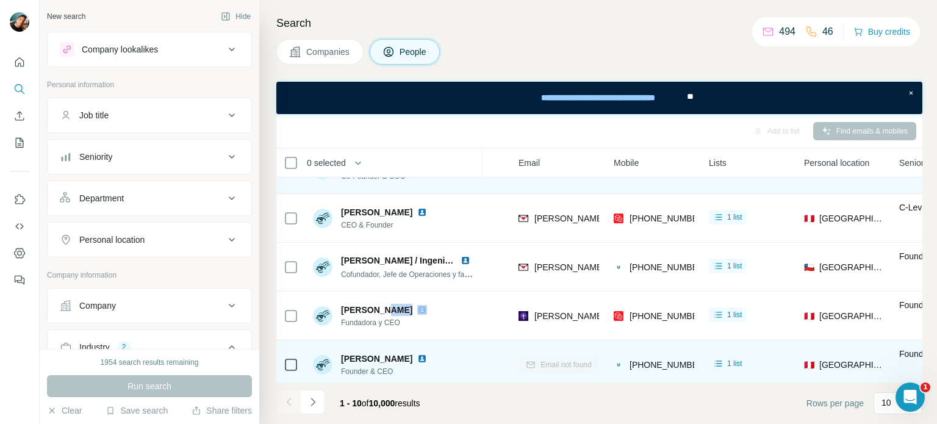
scroll to position [37, 107]
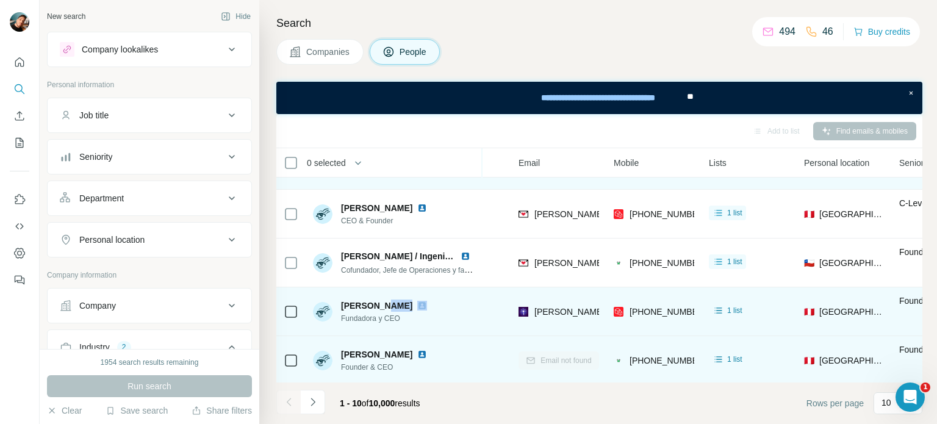
click at [427, 304] on img at bounding box center [422, 306] width 10 height 10
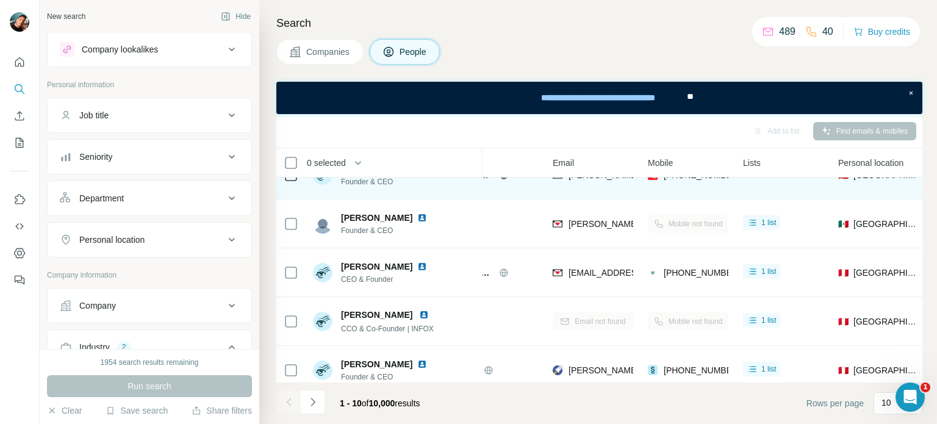
scroll to position [288, 73]
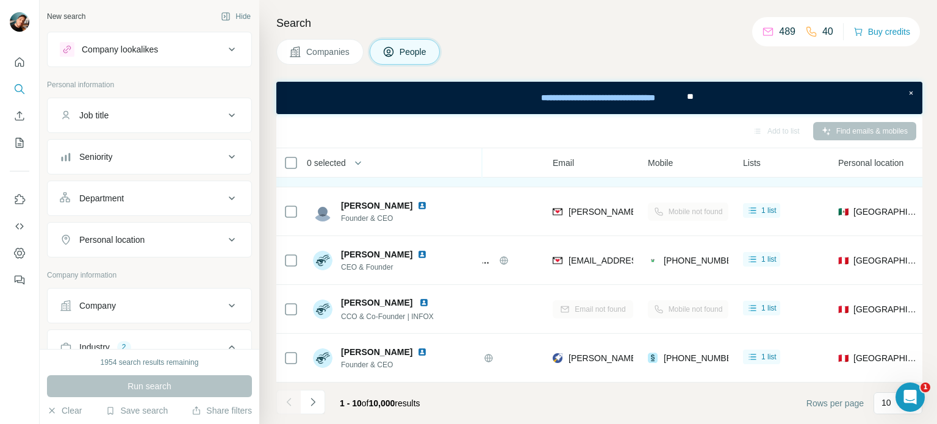
click at [206, 237] on div "Personal location" at bounding box center [142, 240] width 165 height 12
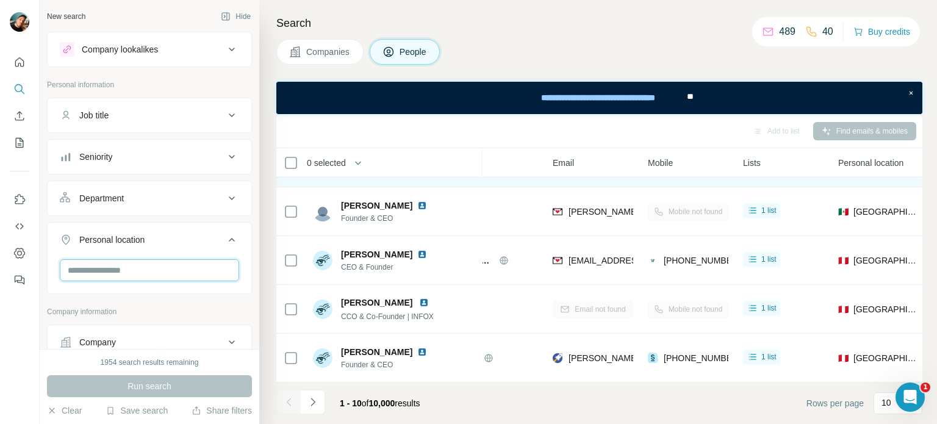
click at [202, 270] on input "text" at bounding box center [149, 270] width 179 height 22
type input "***"
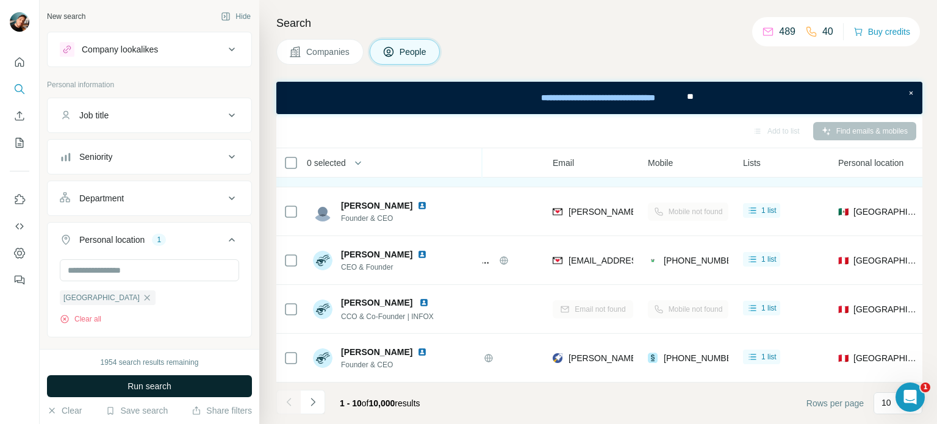
click at [187, 382] on button "Run search" at bounding box center [149, 386] width 205 height 22
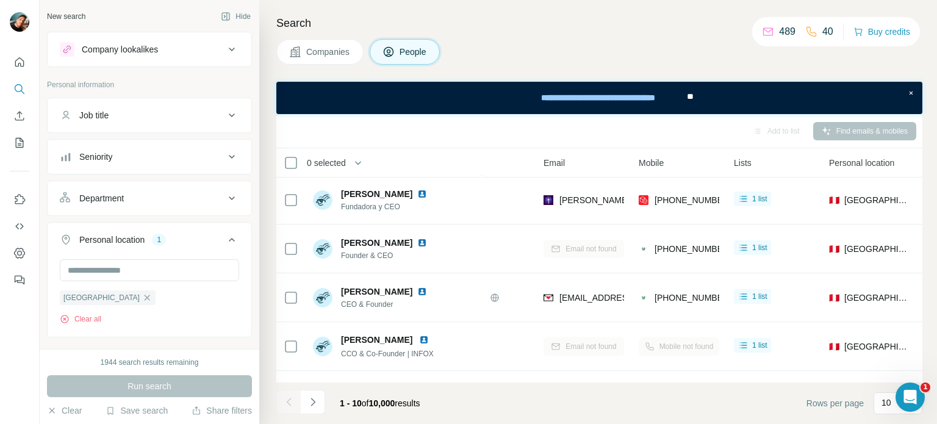
scroll to position [55, 82]
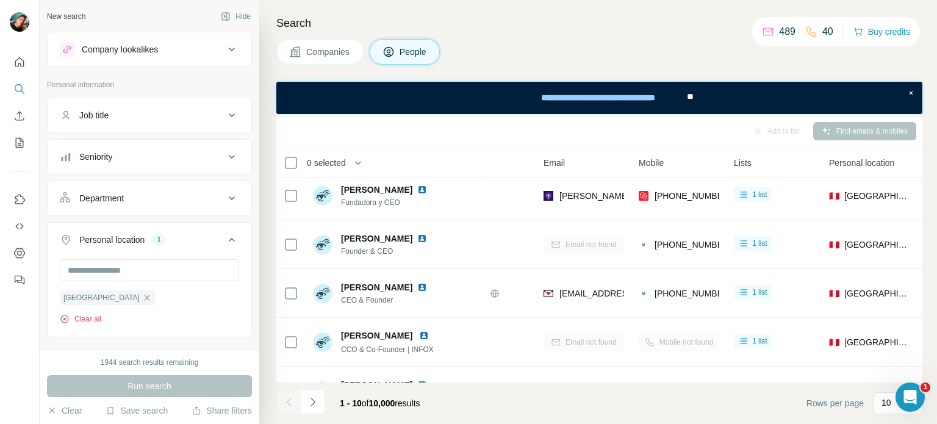
click at [68, 319] on icon "button" at bounding box center [64, 319] width 8 height 8
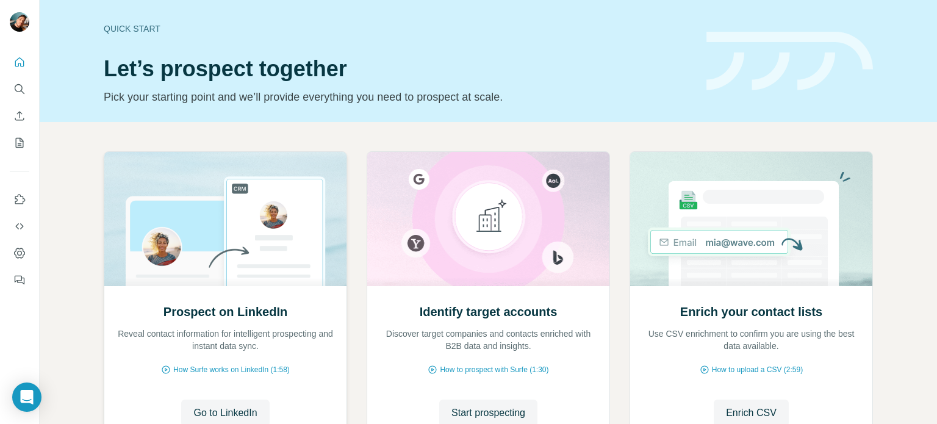
click at [246, 259] on img at bounding box center [225, 219] width 243 height 134
click at [234, 404] on button "Go to LinkedIn" at bounding box center [225, 412] width 88 height 27
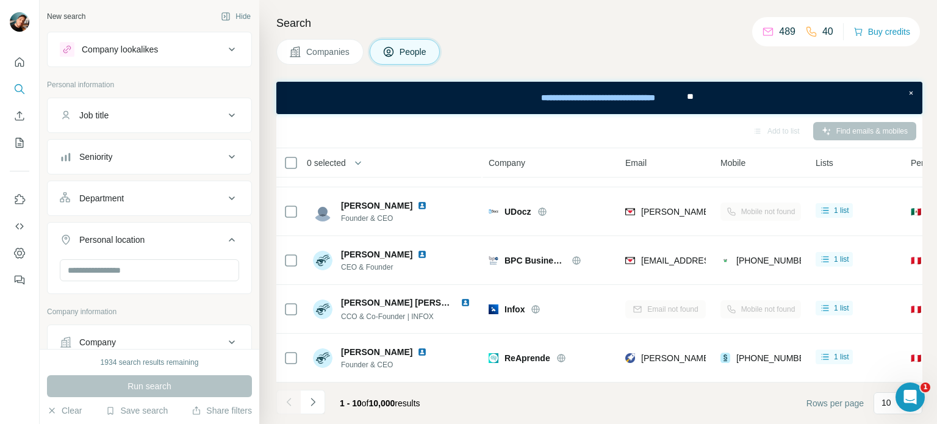
scroll to position [288, 0]
